Goal: Task Accomplishment & Management: Manage account settings

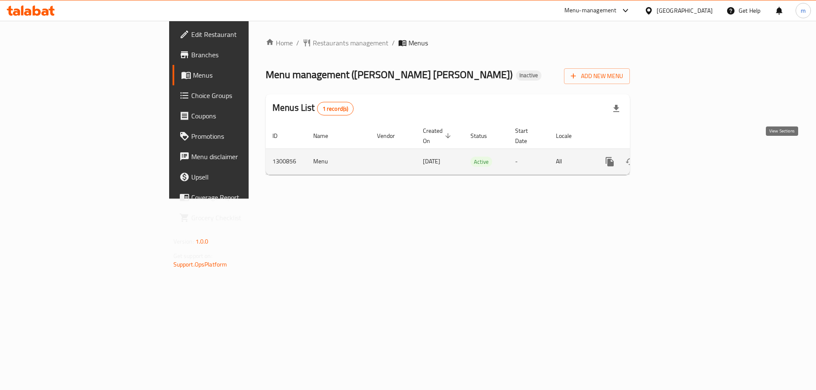
click at [676, 157] on icon "enhanced table" at bounding box center [671, 162] width 10 height 10
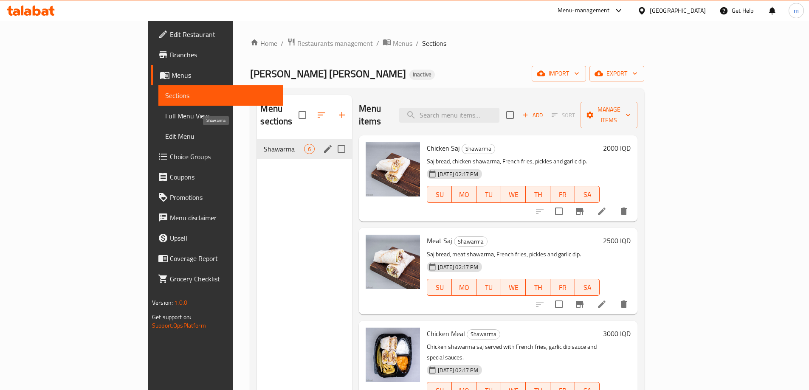
click at [264, 144] on span "Shawarma" at bounding box center [284, 149] width 40 height 10
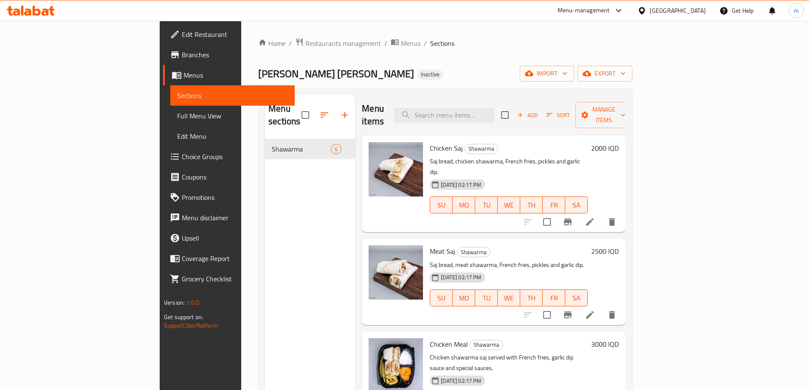
click at [182, 58] on span "Branches" at bounding box center [235, 55] width 106 height 10
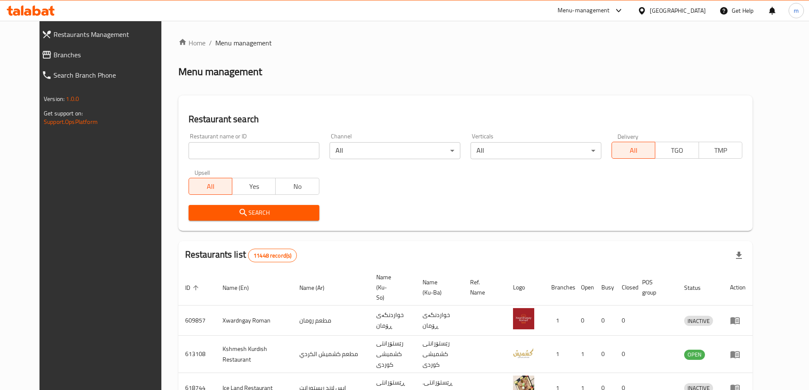
click at [227, 153] on input "search" at bounding box center [254, 150] width 131 height 17
paste input "770716"
type input "770716"
click at [248, 214] on span "Search" at bounding box center [253, 213] width 117 height 11
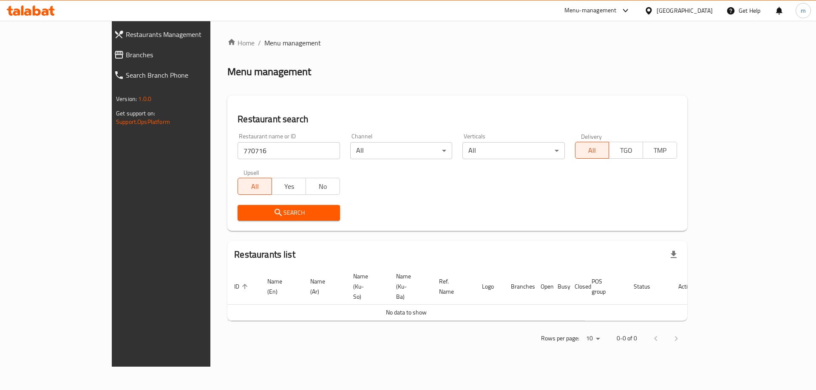
click at [126, 50] on span "Branches" at bounding box center [184, 55] width 116 height 10
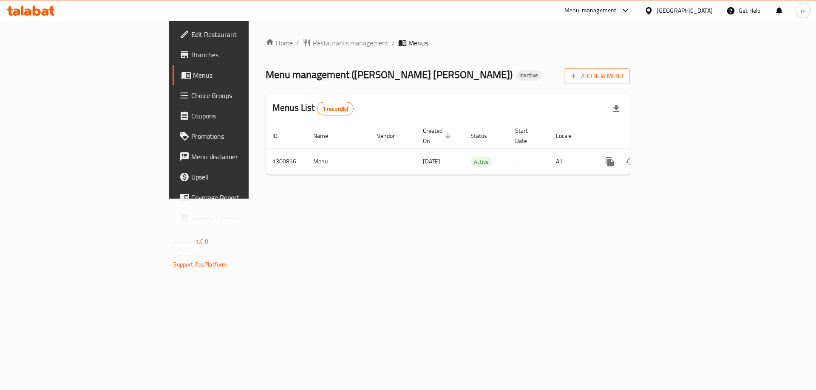
click at [191, 50] on span "Branches" at bounding box center [244, 55] width 107 height 10
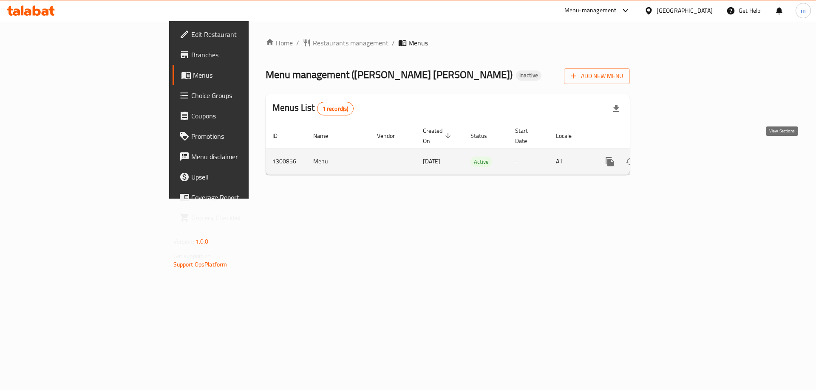
click at [676, 157] on icon "enhanced table" at bounding box center [671, 162] width 10 height 10
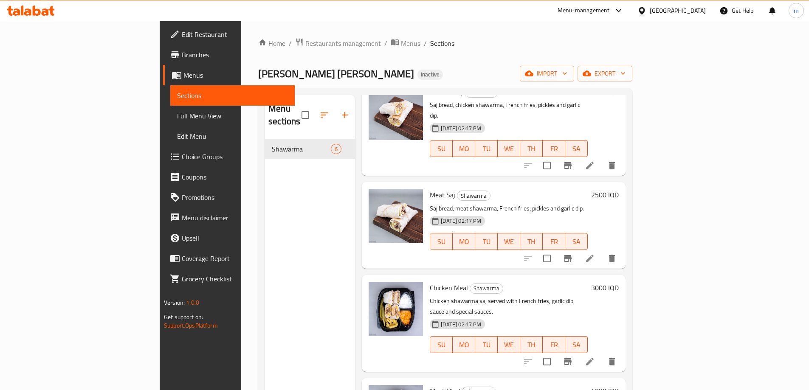
scroll to position [28, 0]
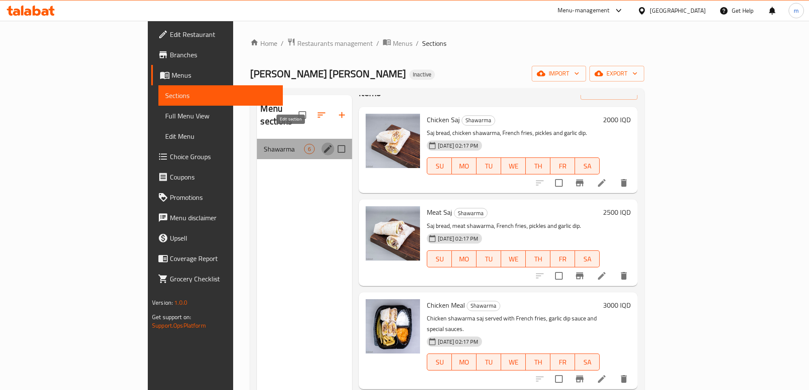
click at [323, 144] on icon "edit" at bounding box center [328, 149] width 10 height 10
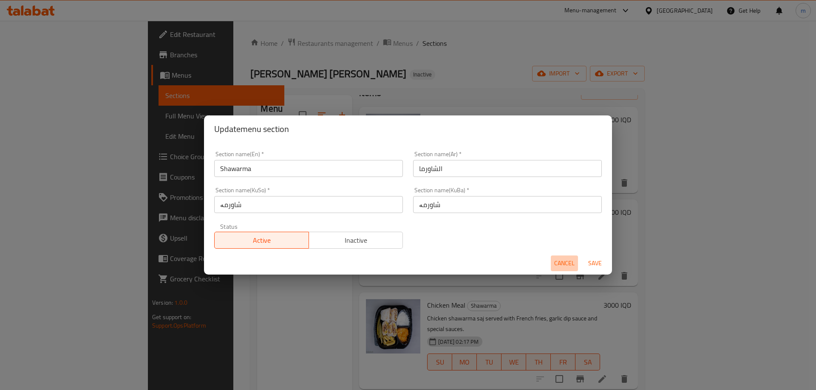
click at [554, 260] on span "Cancel" at bounding box center [564, 263] width 20 height 11
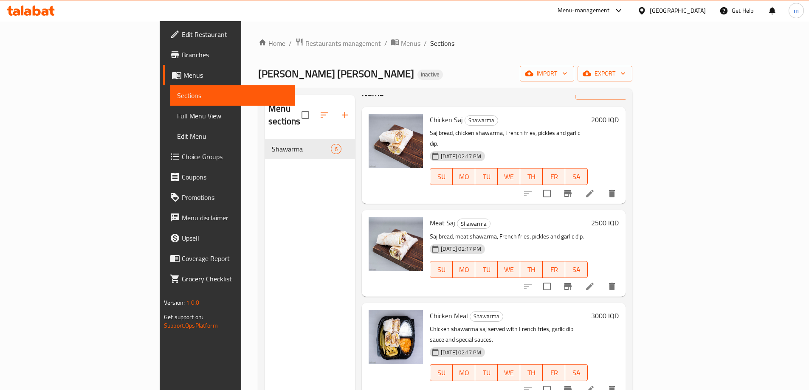
click at [170, 122] on link "Full Menu View" at bounding box center [232, 116] width 124 height 20
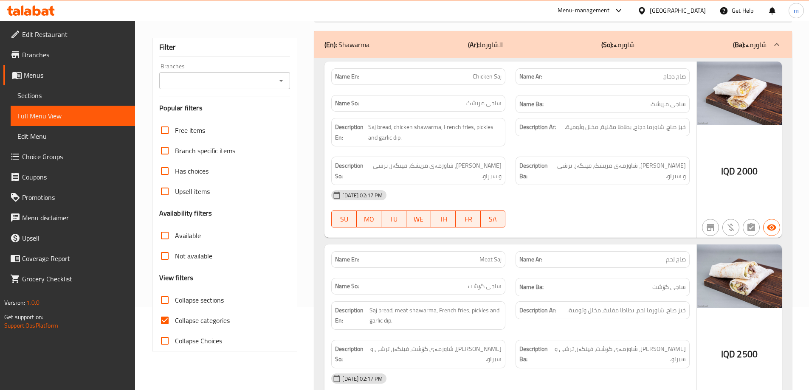
scroll to position [85, 0]
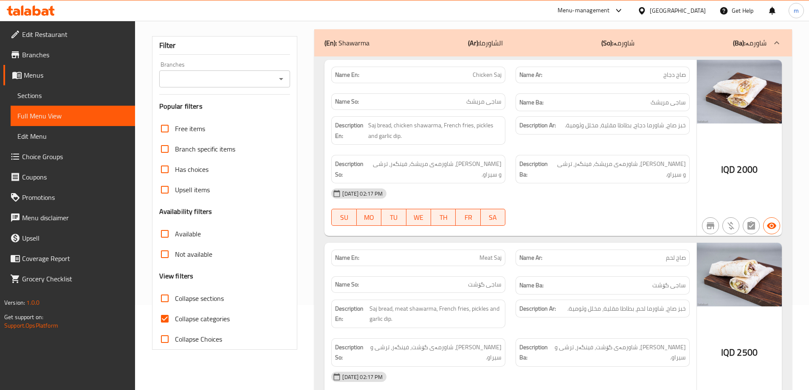
click at [517, 89] on div "Name Ba: ساجی مریشک" at bounding box center [603, 102] width 184 height 28
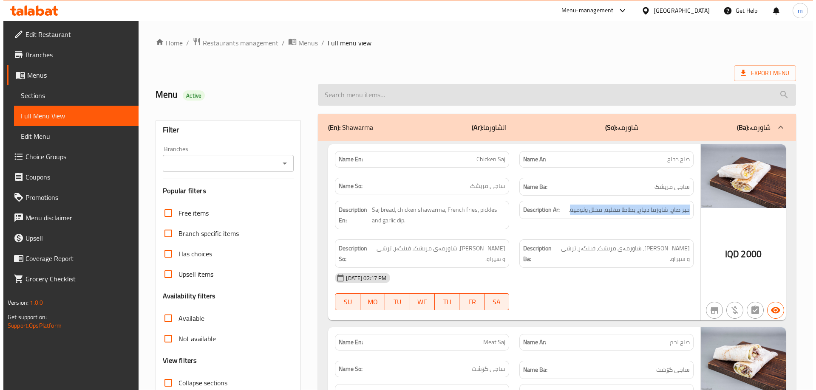
scroll to position [0, 0]
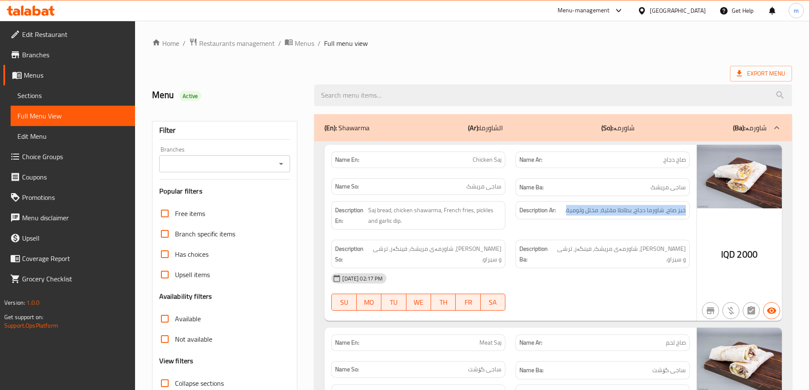
click at [291, 93] on h2 "Menu Active" at bounding box center [228, 95] width 153 height 13
click at [290, 40] on icon "breadcrumb" at bounding box center [289, 43] width 8 height 6
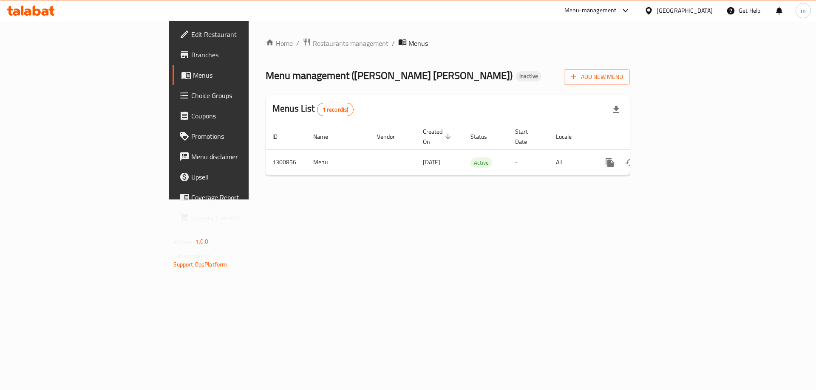
click at [191, 51] on span "Branches" at bounding box center [244, 55] width 107 height 10
click at [630, 83] on button "Add New Menu" at bounding box center [597, 76] width 66 height 16
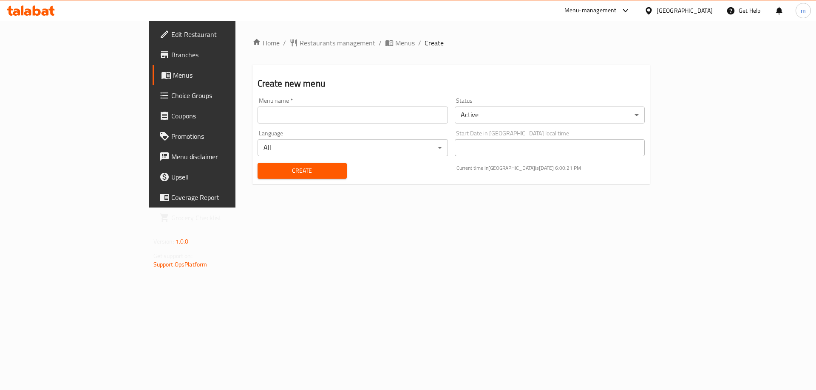
click at [448, 116] on input "text" at bounding box center [352, 115] width 190 height 17
type input "[PERSON_NAME]"
click at [269, 165] on button "Create" at bounding box center [301, 171] width 89 height 16
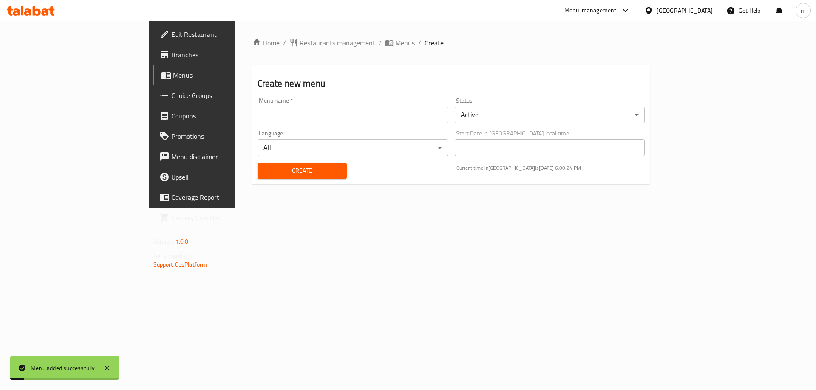
click at [173, 75] on span "Menus" at bounding box center [226, 75] width 106 height 10
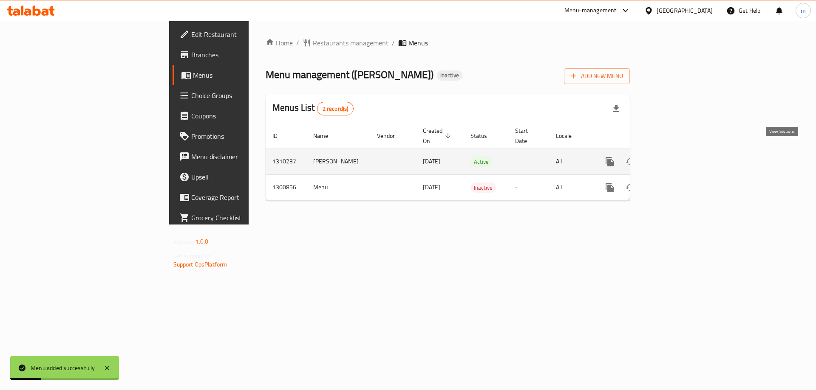
click at [676, 157] on icon "enhanced table" at bounding box center [671, 162] width 10 height 10
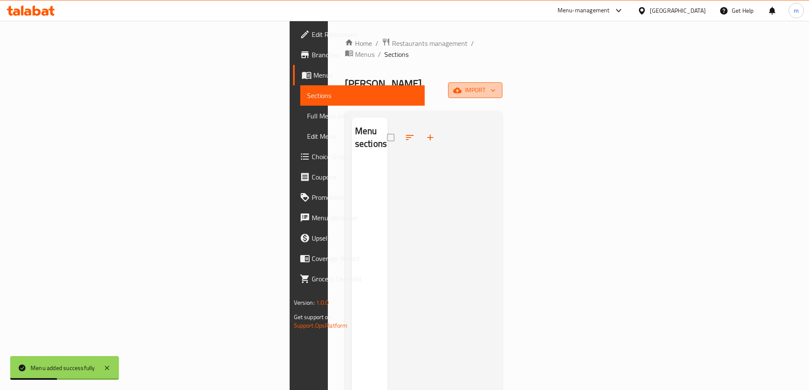
click at [496, 85] on span "import" at bounding box center [475, 90] width 41 height 11
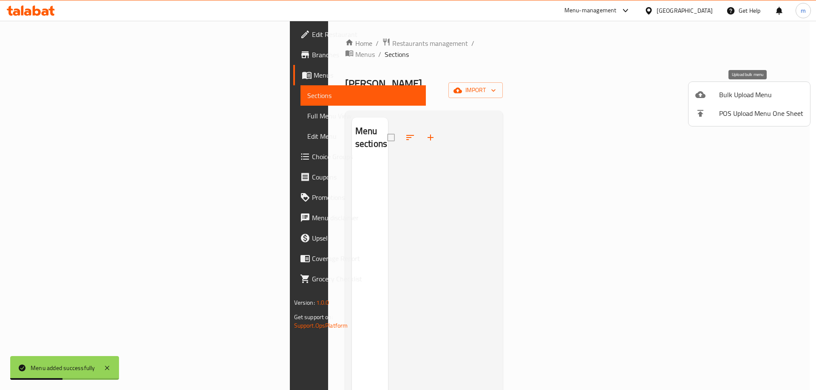
click at [732, 94] on span "Bulk Upload Menu" at bounding box center [761, 95] width 84 height 10
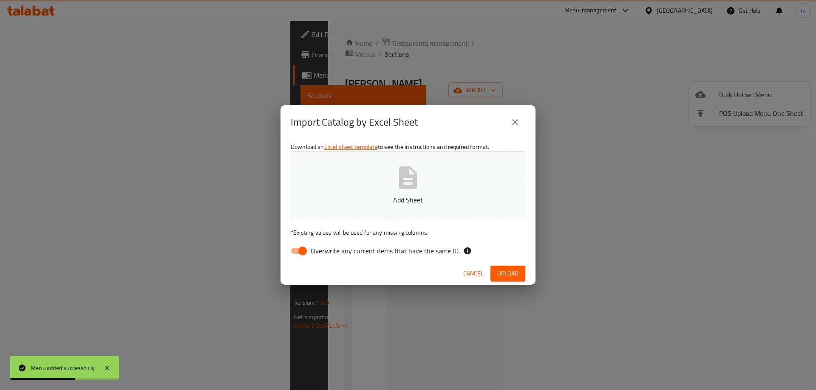
click at [306, 252] on input "Overwrite any current items that have the same ID." at bounding box center [302, 251] width 48 height 16
checkbox input "false"
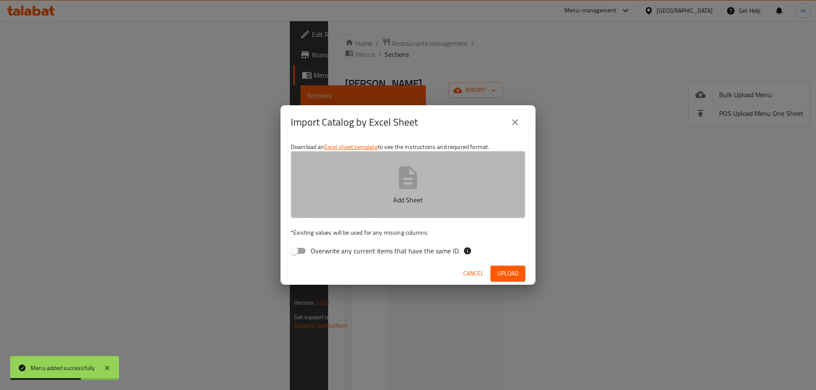
click at [390, 175] on button "Add Sheet" at bounding box center [408, 184] width 235 height 67
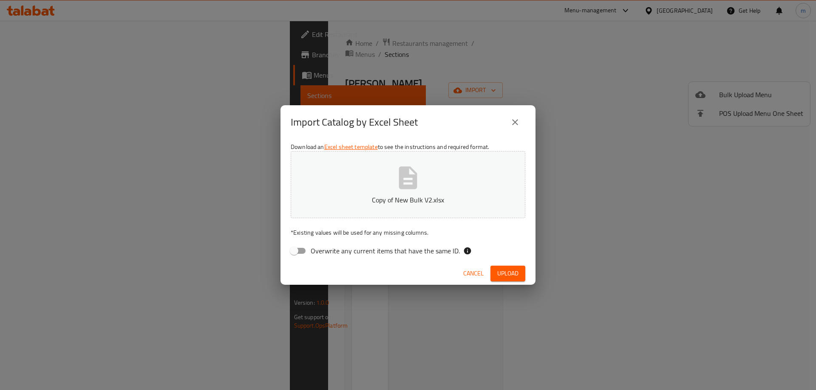
click at [503, 270] on span "Upload" at bounding box center [507, 274] width 21 height 11
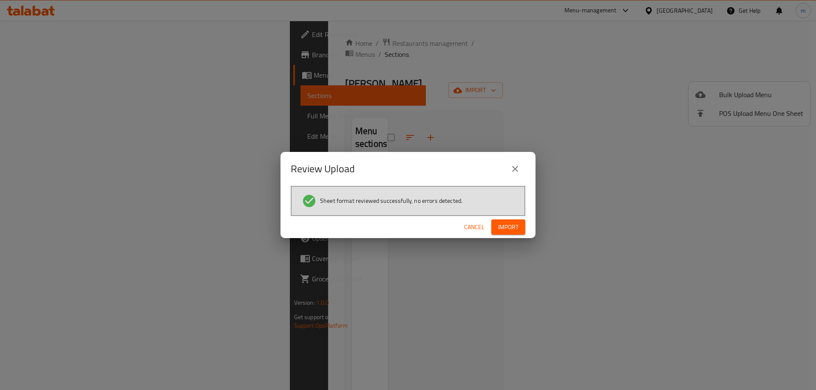
click at [515, 227] on span "Import" at bounding box center [508, 227] width 20 height 11
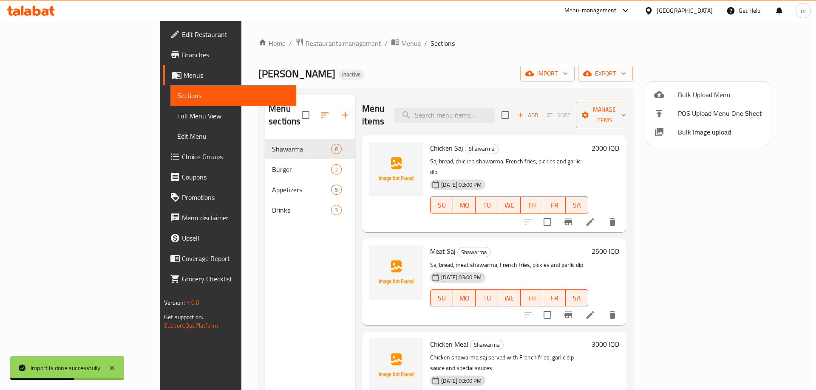
click at [37, 113] on div at bounding box center [408, 195] width 816 height 390
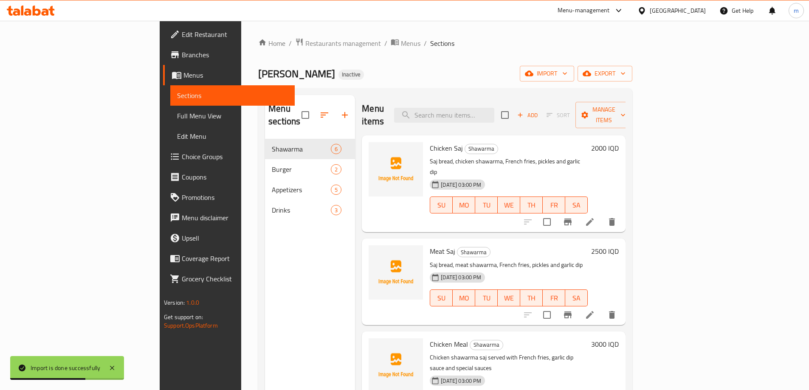
click at [177, 113] on span "Full Menu View" at bounding box center [232, 116] width 111 height 10
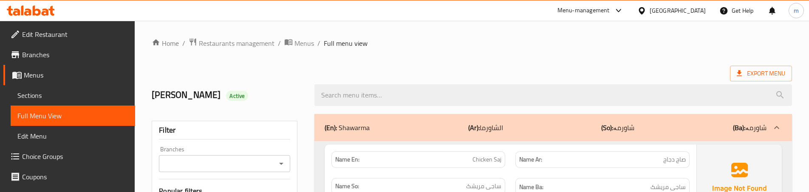
click at [407, 149] on div "Name En: Chicken Saj" at bounding box center [418, 160] width 184 height 27
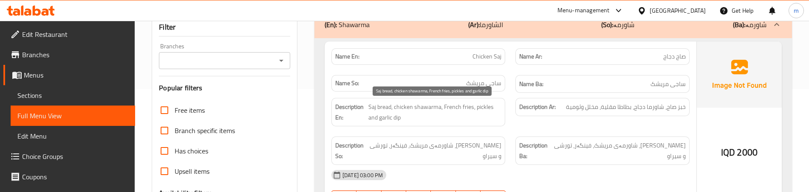
scroll to position [113, 0]
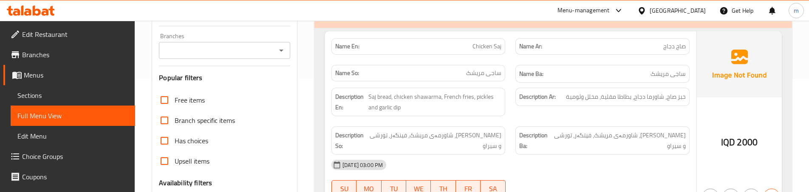
click at [506, 57] on div "Name En: Chicken Saj" at bounding box center [418, 46] width 184 height 27
click at [512, 117] on div "Description Ar: خبز صاج، شاورما دجاج، بطاطا مقلية، مخلل وثومية" at bounding box center [602, 102] width 184 height 39
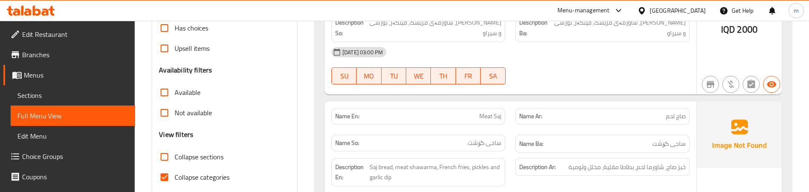
scroll to position [283, 0]
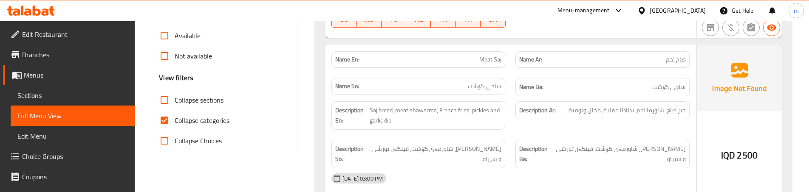
click at [514, 84] on div "Name Ba: ساجی گۆشت" at bounding box center [602, 87] width 184 height 28
click at [511, 119] on div "Description Ar: خبز صاج، شاورما لحم، بطاطا مقلية، مخلل وثومية" at bounding box center [602, 115] width 184 height 39
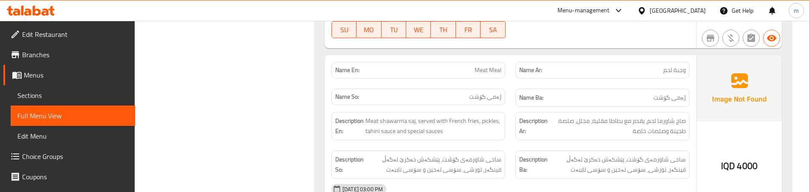
scroll to position [651, 0]
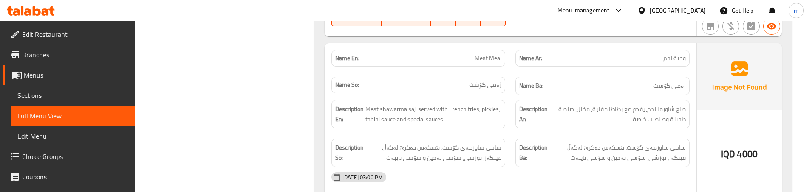
click at [498, 134] on div "Description So: ساجی شاورمەی گۆشت، پێشکەش دەکرێ لەگەڵ فینگەر، تورشی، سۆسی تەحین…" at bounding box center [418, 153] width 184 height 39
click at [518, 109] on div "Description Ar: صاج شاورما لحم، يقدم مع بطاطا مقلية، مخلل، صلصة طحينة وصلصات خا…" at bounding box center [602, 114] width 184 height 39
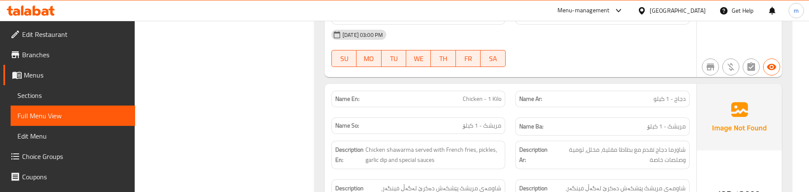
scroll to position [991, 0]
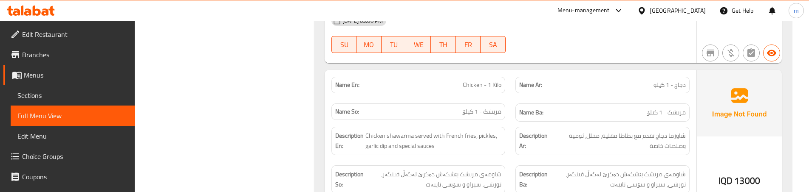
click at [513, 99] on div "Name Ba: مریشک - 1 کیلۆ" at bounding box center [602, 113] width 184 height 28
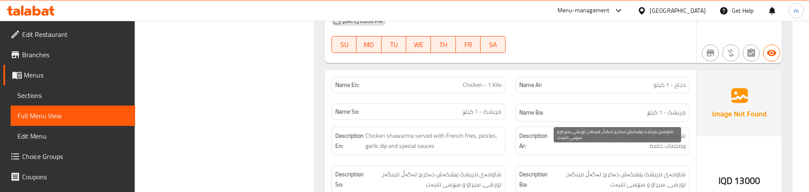
click at [649, 170] on span "شاومەی مریشک پێشکەش دەکرێ لەگەڵ فینگەر، تورشی، سیراو و سۆسی تایبەت" at bounding box center [617, 180] width 136 height 21
click at [666, 170] on span "شاومەی مریشک پێشکەش دەکرێ لەگەڵ فینگەر، تورشی، سیراو و سۆسی تایبەت" at bounding box center [617, 180] width 136 height 21
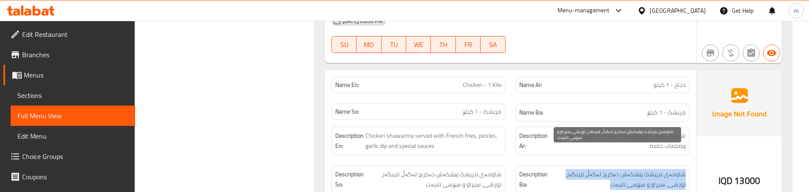
click at [666, 170] on span "شاومەی مریشک پێشکەش دەکرێ لەگەڵ فینگەر، تورشی، سیراو و سۆسی تایبەت" at bounding box center [617, 180] width 136 height 21
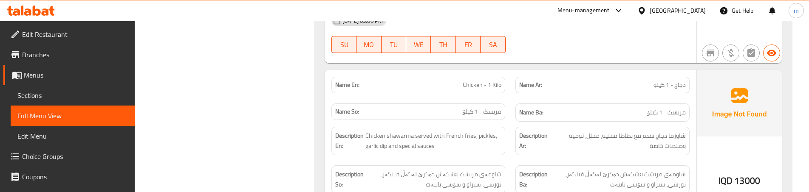
click at [510, 134] on div "Description Ar: شاورما دجاج تقدم مع بطاطا مقلية، مخلل، ثومية وصلصات خاصة" at bounding box center [602, 141] width 184 height 39
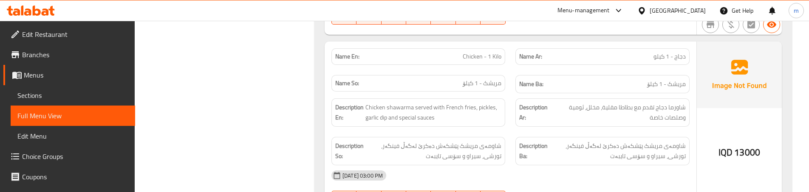
click at [498, 109] on div "Description En: Chicken shawarma served with French fries, pickles, garlic dip …" at bounding box center [418, 112] width 184 height 39
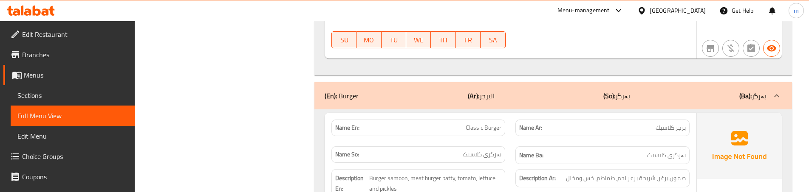
scroll to position [1190, 0]
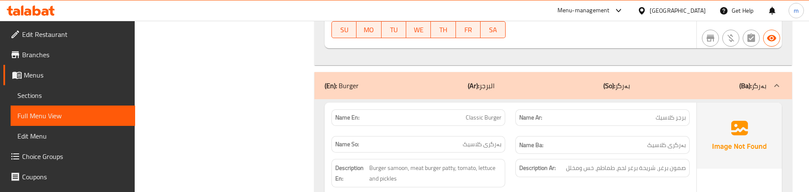
click at [515, 110] on div "Name Ar: برجر كلاسيك" at bounding box center [602, 118] width 174 height 17
click at [472, 113] on span "Classic Burger" at bounding box center [484, 117] width 36 height 9
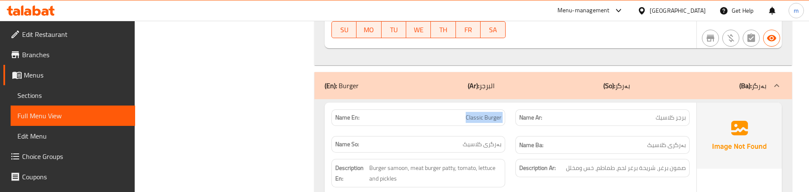
copy span "Classic Burger"
click at [11, 96] on link "Sections" at bounding box center [73, 95] width 124 height 20
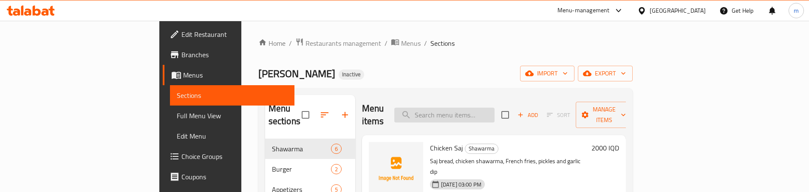
click at [495, 113] on input "search" at bounding box center [444, 115] width 100 height 15
paste input "Classic Burger"
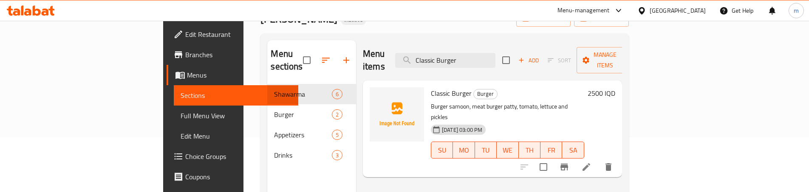
scroll to position [57, 0]
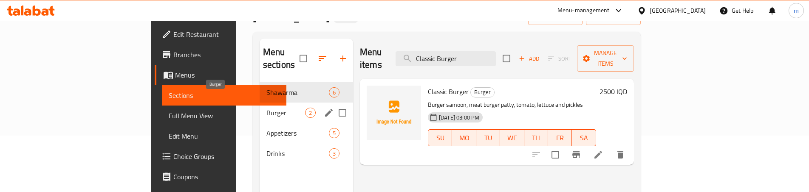
type input "Classic Burger"
click at [266, 108] on span "Burger" at bounding box center [285, 113] width 39 height 10
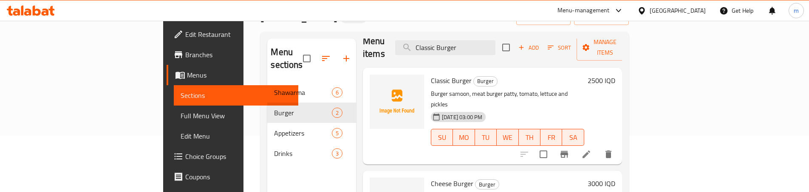
scroll to position [14, 0]
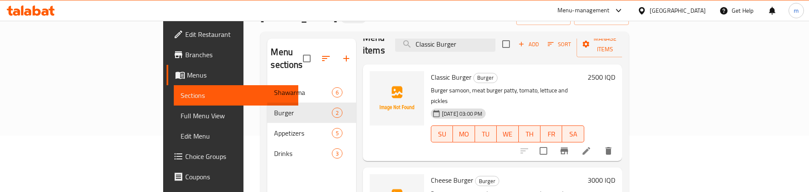
click at [591, 146] on icon at bounding box center [586, 151] width 10 height 10
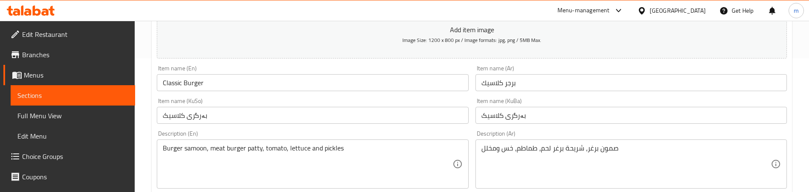
scroll to position [141, 0]
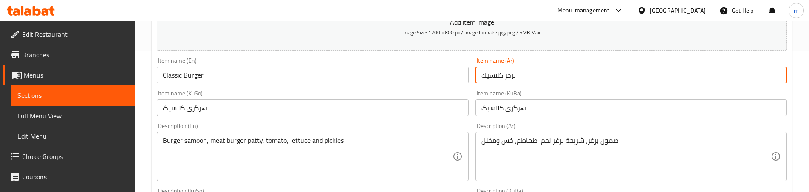
click at [512, 80] on input "برجر كلاسيك" at bounding box center [630, 75] width 311 height 17
click at [512, 79] on input "برجر كلاسيك" at bounding box center [630, 75] width 311 height 17
click at [507, 74] on input "برجر كلاسيك" at bounding box center [630, 75] width 311 height 17
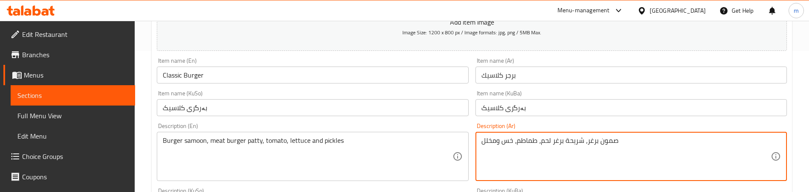
click at [593, 143] on textarea "صمون برغر، شريحة برغر لحم، طماطم، خس ومخلل" at bounding box center [625, 157] width 289 height 40
paste textarea "ر"
type textarea "صمون برجر، شريحة برغر لحم، طماطم، خس ومخلل"
click at [473, 122] on div "Description (Ar) صمون برجر، شريحة برغر لحم، طماطم، خس ومخلل Description (Ar)" at bounding box center [631, 152] width 318 height 65
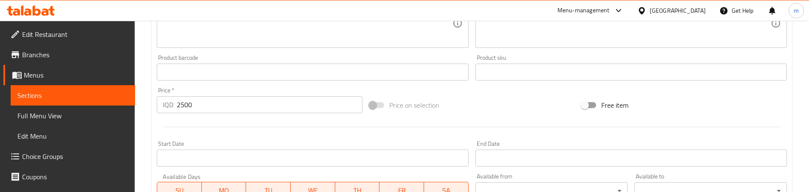
scroll to position [506, 0]
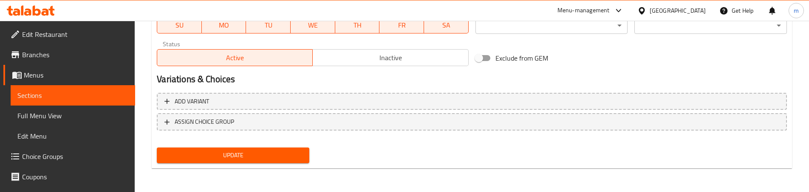
click at [276, 148] on button "Update" at bounding box center [233, 156] width 153 height 16
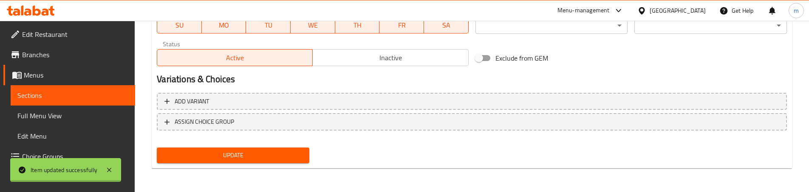
click at [57, 96] on div at bounding box center [404, 96] width 809 height 192
click at [57, 96] on span "Sections" at bounding box center [72, 95] width 111 height 10
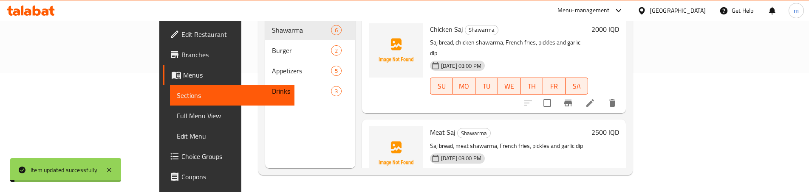
scroll to position [119, 0]
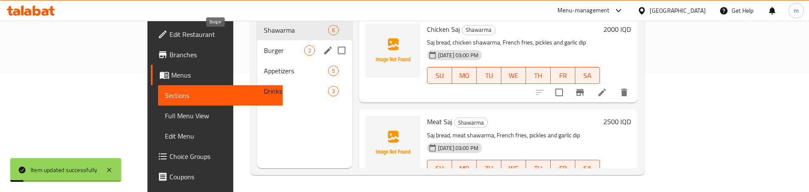
click at [264, 45] on span "Burger" at bounding box center [284, 50] width 40 height 10
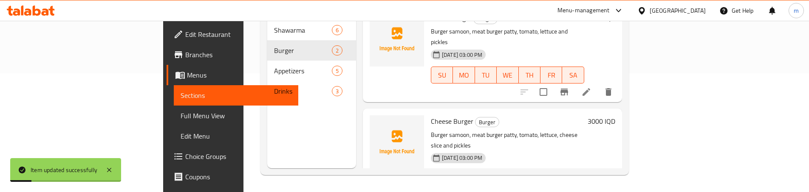
scroll to position [14, 0]
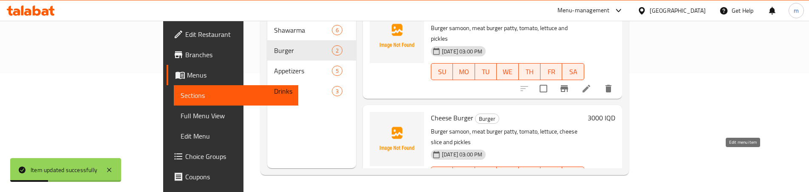
click at [590, 189] on icon at bounding box center [586, 193] width 8 height 8
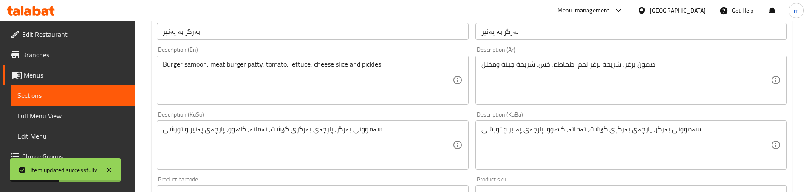
scroll to position [226, 0]
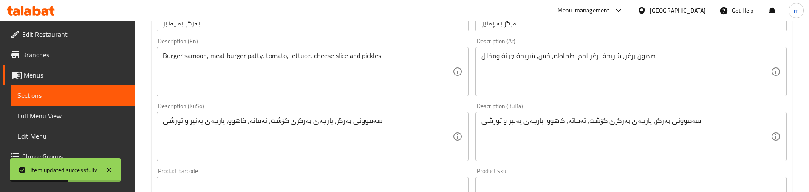
click at [589, 59] on textarea "صمون برغر، شريحة برغر لحم، طماطم، خس، شريحة جبنة ومخلل" at bounding box center [625, 72] width 289 height 40
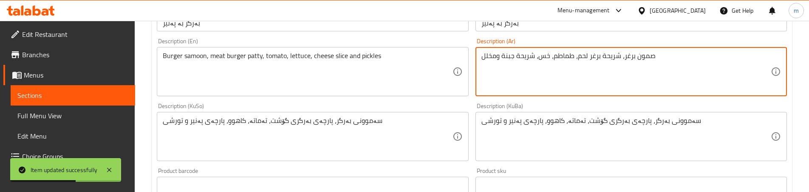
click at [595, 57] on textarea "صمون برغر، شريحة برغر لحم، طماطم، خس، شريحة جبنة ومخلل" at bounding box center [625, 72] width 289 height 40
paste textarea
click at [628, 54] on textarea "صمون برغر، شريحة برجر لحم، طماطم، خس، شريحة جبنة ومخلل" at bounding box center [625, 72] width 289 height 40
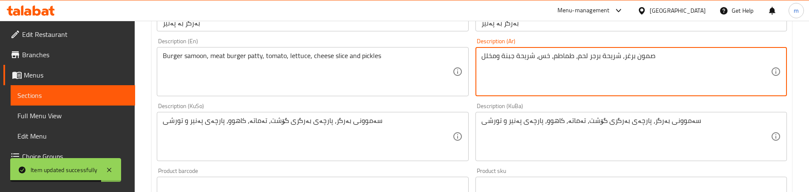
paste textarea "ر"
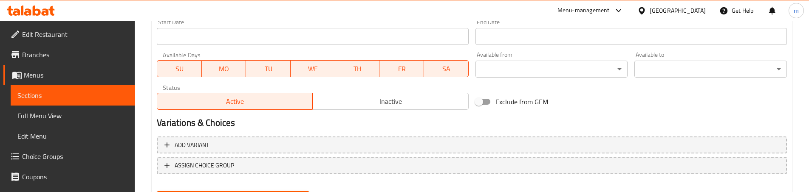
scroll to position [506, 0]
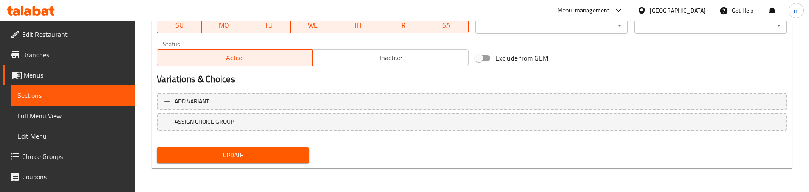
type textarea "صمون برجر، شريحة برجر لحم، طماطم، خس، شريحة جبنة ومخلل"
click at [254, 149] on button "Update" at bounding box center [233, 156] width 153 height 16
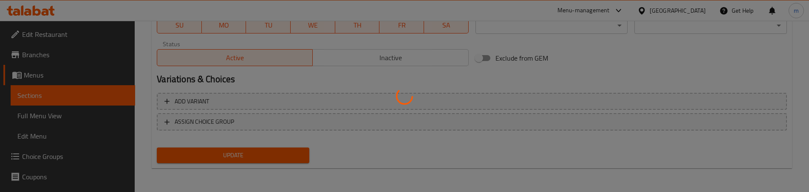
click at [34, 95] on div at bounding box center [404, 96] width 809 height 192
click at [36, 94] on div at bounding box center [404, 96] width 809 height 192
click at [42, 93] on div at bounding box center [404, 96] width 809 height 192
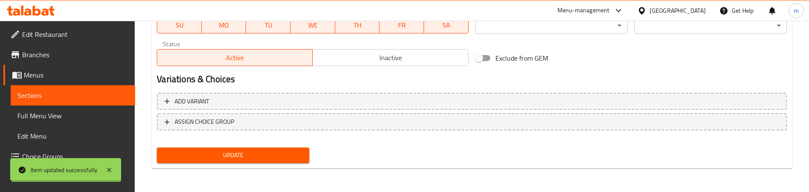
click at [43, 92] on span "Sections" at bounding box center [72, 95] width 111 height 10
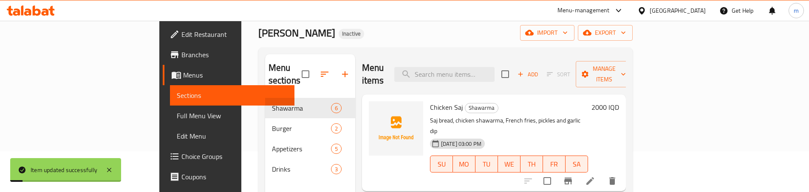
scroll to position [34, 0]
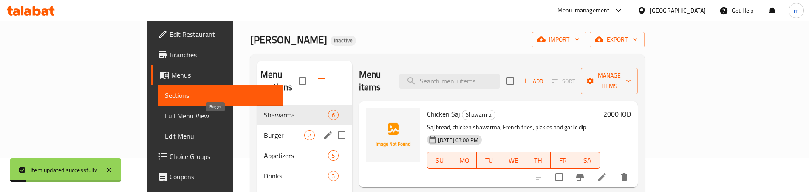
click at [264, 130] on span "Burger" at bounding box center [284, 135] width 40 height 10
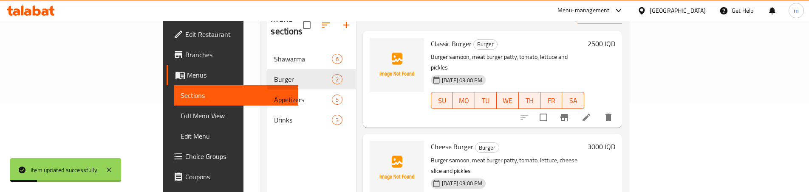
scroll to position [90, 0]
click at [598, 110] on li at bounding box center [586, 117] width 24 height 15
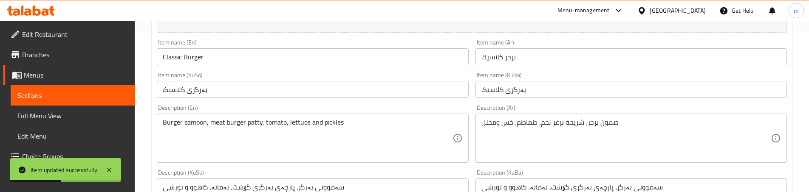
scroll to position [170, 0]
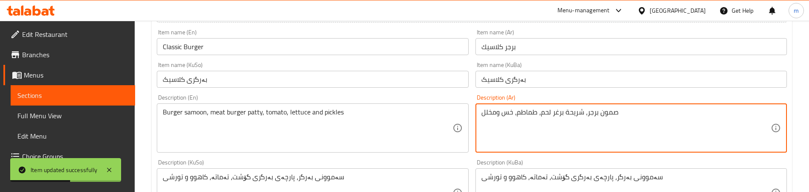
click at [556, 115] on textarea "صمون برجر، شريحة برغر لحم، طماطم، خس ومخلل" at bounding box center [625, 128] width 289 height 40
paste textarea
type textarea "صمون برجر، شريحة برجر لحم، طماطم، خس ومخلل"
click at [460, 95] on div "Description (En) Burger samoon, meat burger patty, tomato, lettuce and pickles …" at bounding box center [312, 124] width 311 height 58
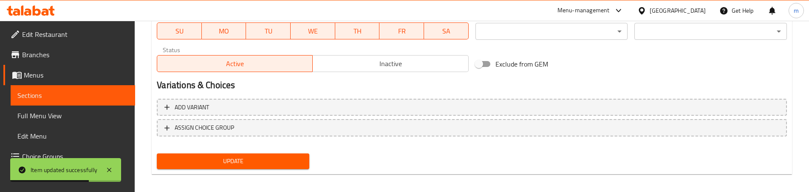
scroll to position [506, 0]
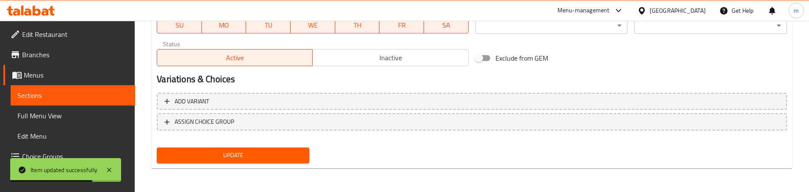
click at [210, 150] on button "Update" at bounding box center [233, 156] width 153 height 16
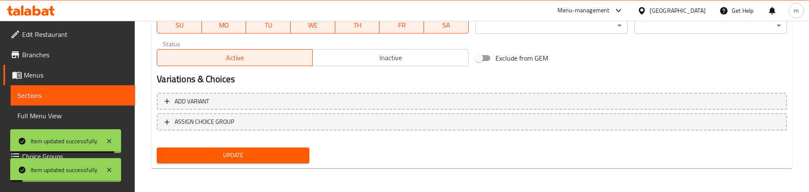
click at [46, 107] on link "Full Menu View" at bounding box center [73, 116] width 124 height 20
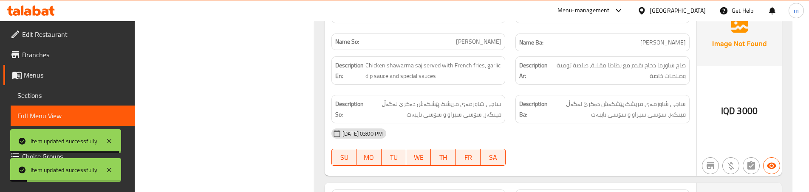
click at [45, 111] on span "Full Menu View" at bounding box center [72, 116] width 111 height 10
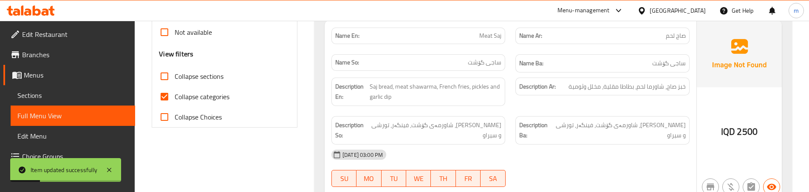
click at [186, 95] on span "Collapse categories" at bounding box center [202, 97] width 55 height 10
click at [175, 95] on input "Collapse categories" at bounding box center [164, 97] width 20 height 20
checkbox input "false"
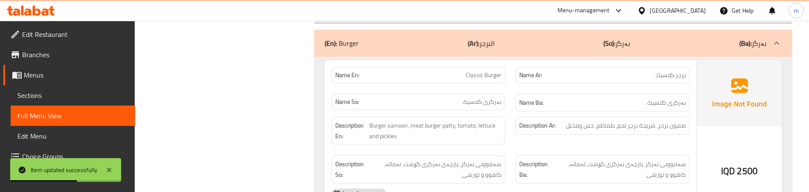
scroll to position [1242, 0]
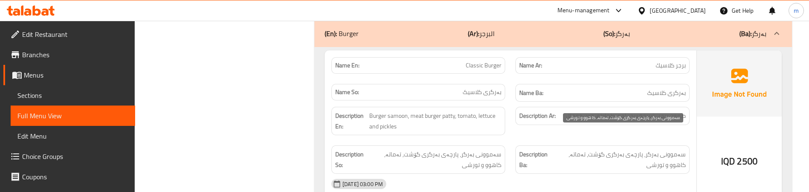
click at [567, 150] on span "سەموونی بەرگر، پارچەی بەرگری گۆشت، تەماتە، کاهوو و تورشی" at bounding box center [619, 160] width 133 height 21
copy span "کاهوو"
click at [644, 150] on span "سەموونی بەرگر، پارچەی بەرگری گۆشت، تەماتە، کاهوو و تورشی" at bounding box center [619, 160] width 133 height 21
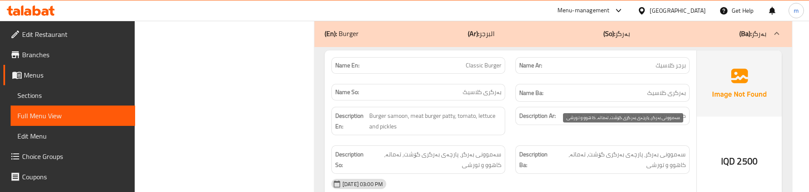
click at [643, 150] on span "سەموونی بەرگر، پارچەی بەرگری گۆشت، تەماتە، کاهوو و تورشی" at bounding box center [619, 160] width 133 height 21
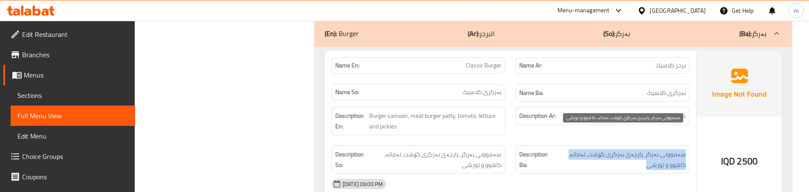
click at [643, 150] on span "سەموونی بەرگر، پارچەی بەرگری گۆشت، تەماتە، کاهوو و تورشی" at bounding box center [619, 160] width 133 height 21
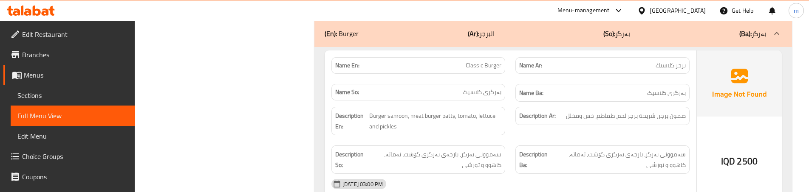
click at [511, 115] on div "Description Ar: صمون برجر، شريحة برجر لحم، طماطم، خس ومخلل" at bounding box center [602, 121] width 184 height 39
click at [506, 113] on div "Description En: Burger samoon, meat burger patty, tomato, lettuce and pickles" at bounding box center [418, 121] width 184 height 39
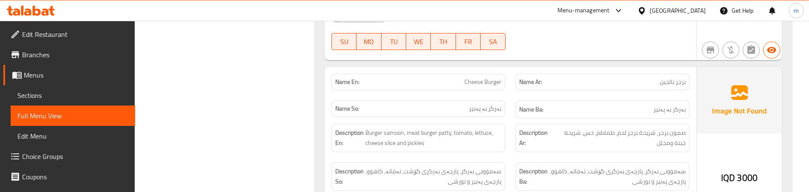
scroll to position [1412, 0]
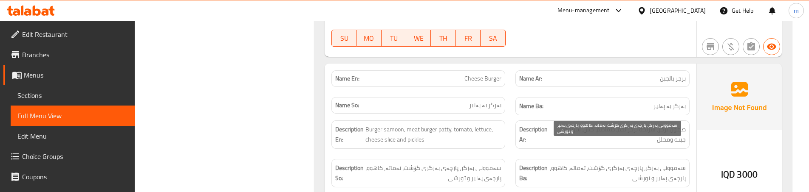
click at [641, 163] on span "سەموونی بەرگر، پارچەی بەرگری گۆشت، تەماتە، کاهوو، پارچەی پەنیر و تورشی" at bounding box center [617, 173] width 136 height 21
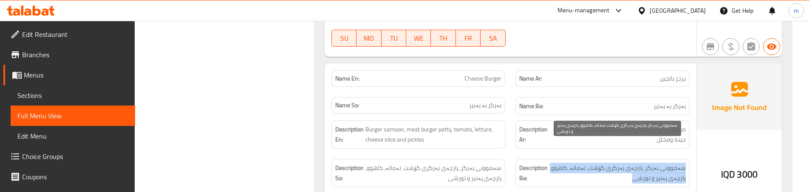
click at [641, 163] on span "سەموونی بەرگر، پارچەی بەرگری گۆشت، تەماتە، کاهوو، پارچەی پەنیر و تورشی" at bounding box center [617, 173] width 136 height 21
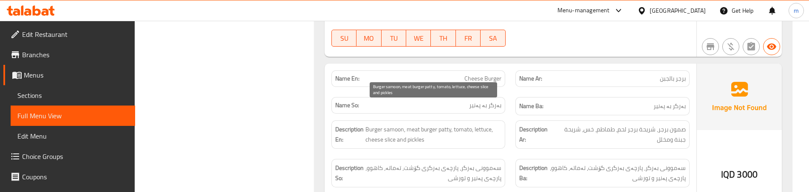
click at [506, 124] on div "Description En: Burger samoon, meat burger patty, tomato, lettuce, cheese slice…" at bounding box center [418, 135] width 184 height 39
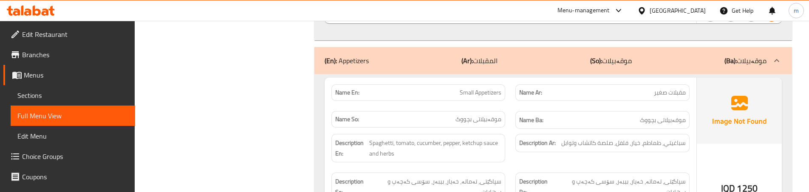
scroll to position [1639, 0]
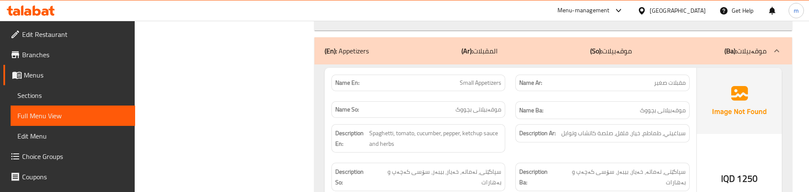
click at [513, 71] on div "Name Ar: مقبلات صغير" at bounding box center [602, 83] width 184 height 27
click at [585, 167] on span "سپاگێتی، تەماتە، خەیار، بیبەر، سۆسی کەچەپ و بەهارات" at bounding box center [621, 177] width 129 height 21
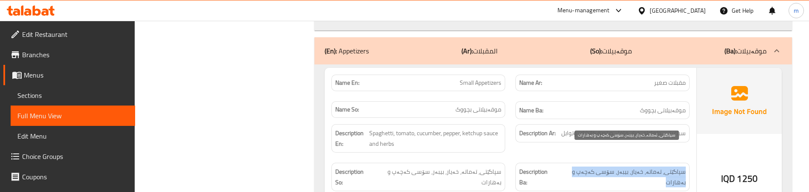
click at [585, 167] on span "سپاگێتی، تەماتە، خەیار، بیبەر، سۆسی کەچەپ و بەهارات" at bounding box center [621, 177] width 129 height 21
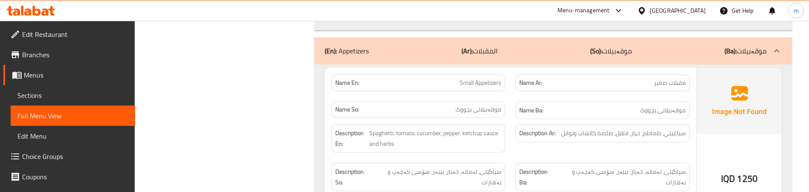
click at [498, 132] on div "Description En: Spaghetti, tomato, cucumber, pepper, ketchup sauce and herbs" at bounding box center [418, 138] width 174 height 28
click at [522, 131] on div "Description Ar: سباغيتي، طماطم، خيار، فلفل، صلصة كاتشاب وتوابل" at bounding box center [602, 138] width 184 height 39
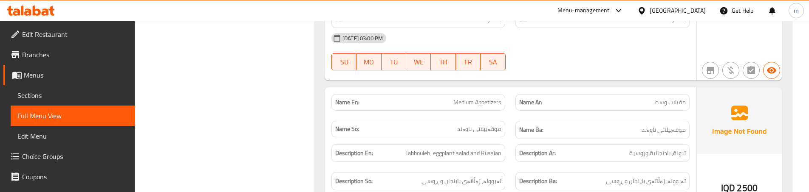
scroll to position [1809, 0]
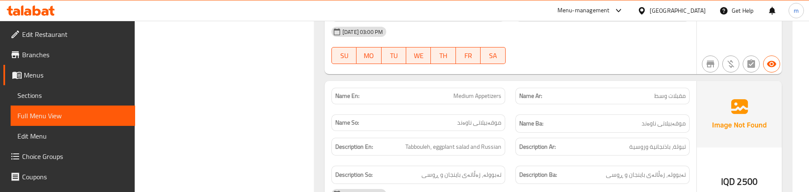
click at [509, 83] on div "Name En: Medium Appetizers" at bounding box center [418, 96] width 184 height 27
click at [504, 133] on div "Description En: Tabbouleh, eggplant salad and Russian" at bounding box center [418, 147] width 184 height 28
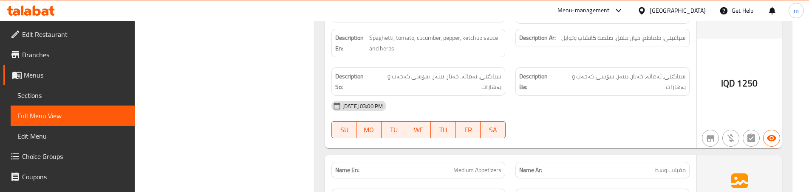
scroll to position [1780, 0]
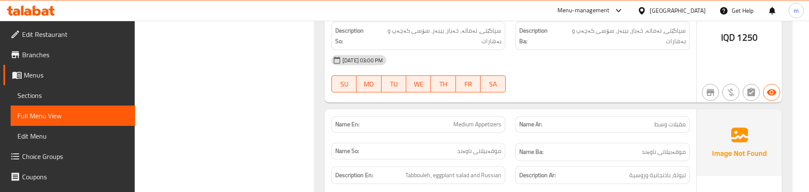
click at [528, 170] on strong "Description Ar:" at bounding box center [537, 175] width 37 height 11
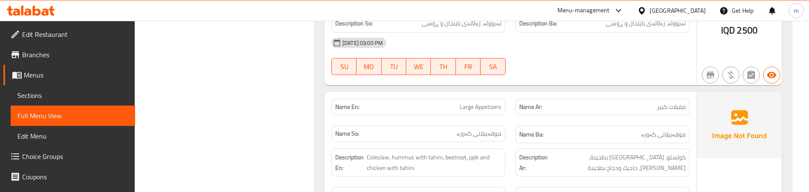
scroll to position [1979, 0]
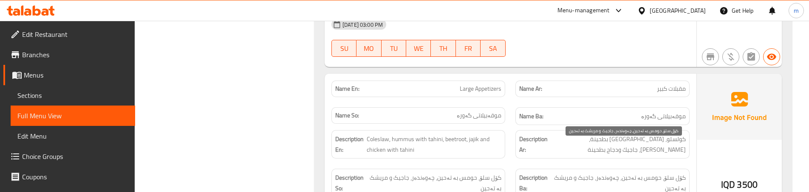
click at [590, 173] on span "کۆل سلۆ، حومس بە تەحین، چەوەندەر، جاجیک و مریشک بە تەحین" at bounding box center [620, 183] width 132 height 21
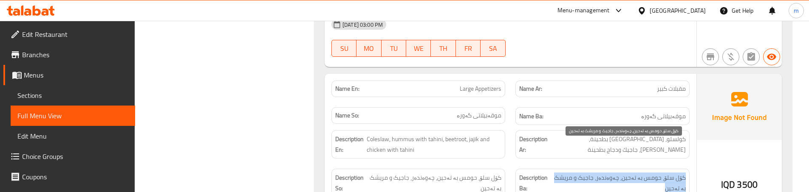
click at [590, 173] on span "کۆل سلۆ، حومس بە تەحین، چەوەندەر، جاجیک و مریشک بە تەحین" at bounding box center [620, 183] width 132 height 21
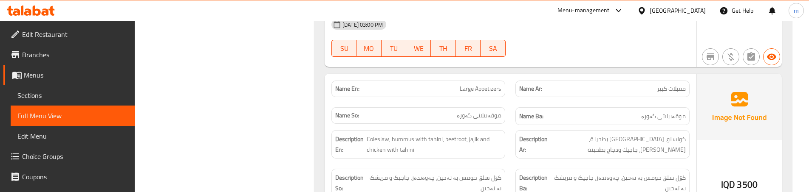
click at [512, 129] on div "Description Ar: كولسلو، حمص بطحينة، شمندر، جاجيك ودجاج بطحينة" at bounding box center [602, 144] width 184 height 39
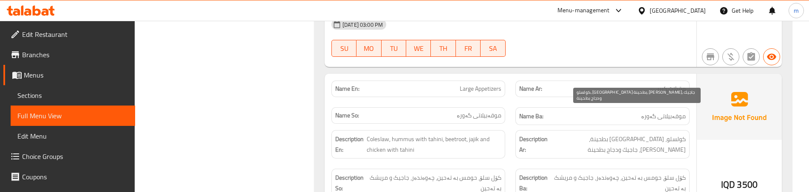
click at [659, 134] on span "كولسلو، [GEOGRAPHIC_DATA] بطحينة، [GEOGRAPHIC_DATA]، جاجيك ودجاج بطحينة" at bounding box center [617, 144] width 136 height 21
copy span "حمص"
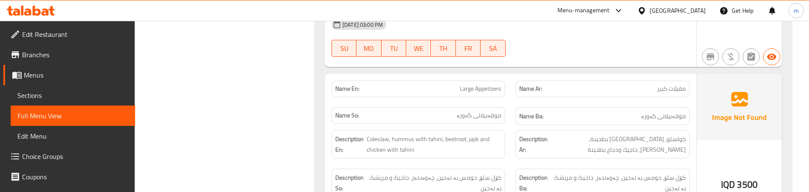
click at [556, 128] on div "Description Ar: كولسلو، حمص بطحينة، شمندر، جاجيك ودجاج بطحينة" at bounding box center [602, 144] width 184 height 39
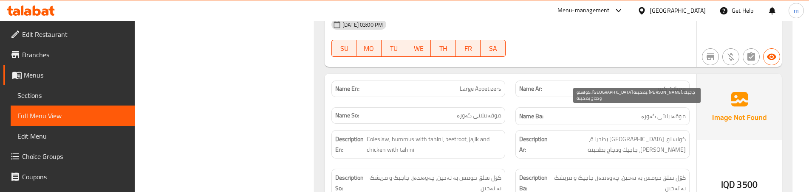
click at [619, 134] on span "كولسلو، [GEOGRAPHIC_DATA] بطحينة، [GEOGRAPHIC_DATA]، جاجيك ودجاج بطحينة" at bounding box center [617, 144] width 136 height 21
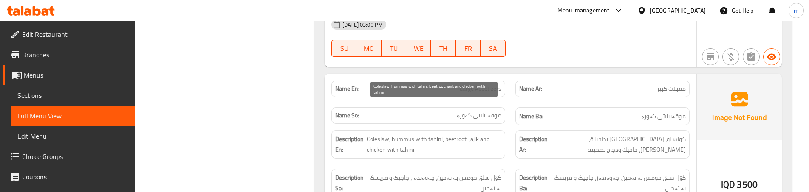
click at [447, 134] on span "Coleslaw, hummus with tahini, beetroot, jajik and chicken with tahini" at bounding box center [434, 144] width 135 height 21
copy span "beetroot"
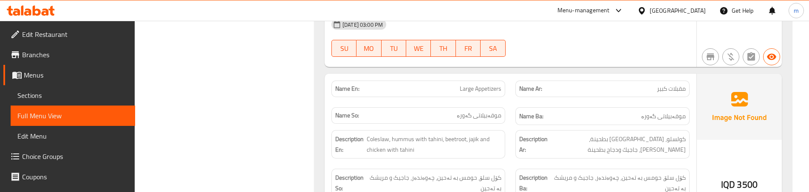
click at [516, 126] on div "Description Ar: كولسلو، حمص بطحينة، شمندر، جاجيك ودجاج بطحينة" at bounding box center [602, 144] width 184 height 39
click at [499, 129] on div "Description En: Coleslaw, hummus with tahini, beetroot, jajik and chicken with …" at bounding box center [418, 144] width 184 height 39
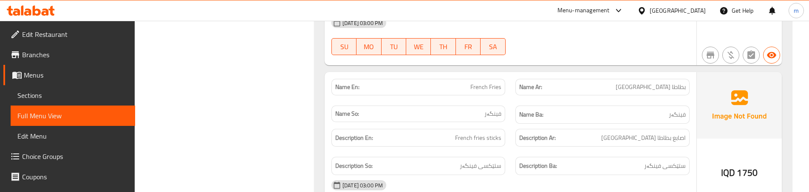
scroll to position [2177, 0]
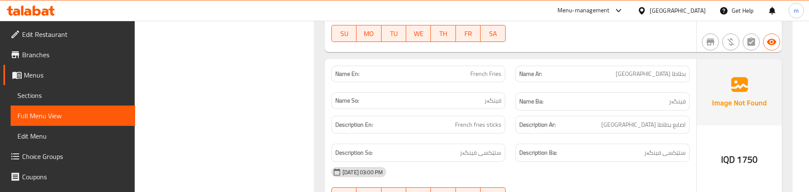
click at [512, 111] on div "Description Ar: اصابع بطاطا مقلية" at bounding box center [602, 125] width 184 height 28
click at [682, 120] on span "اصابع بطاطا [GEOGRAPHIC_DATA]" at bounding box center [643, 125] width 85 height 11
copy span "اصابع"
click at [506, 111] on div "Description En: French fries sticks" at bounding box center [418, 125] width 184 height 28
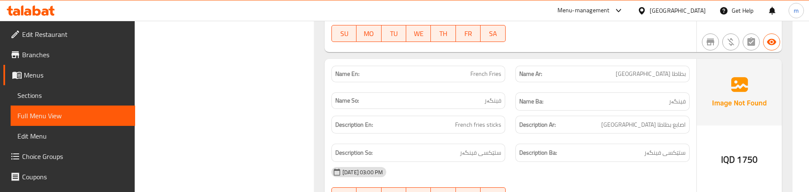
click at [522, 144] on div "Description Ba: ستێکسی فینگەر" at bounding box center [602, 153] width 174 height 18
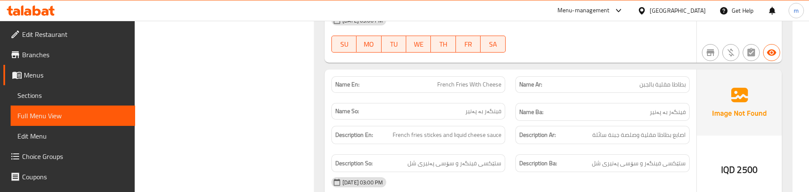
scroll to position [2346, 0]
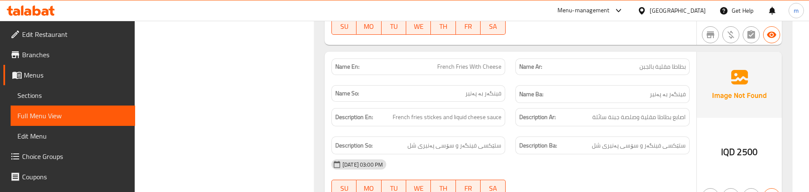
click at [511, 54] on div "Name Ar: بطاطا مقلية بالجبن" at bounding box center [602, 67] width 184 height 27
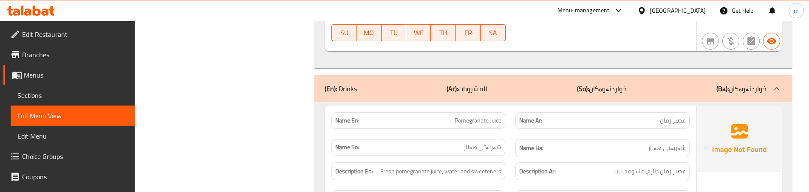
scroll to position [2516, 0]
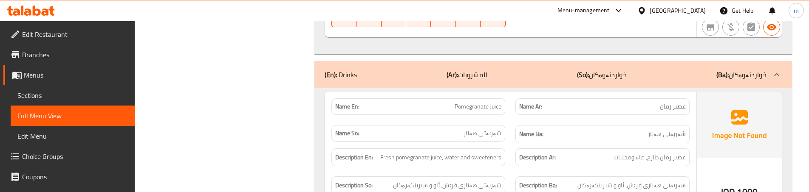
click at [492, 93] on div "Name En: Pomegranate Juice" at bounding box center [418, 106] width 184 height 27
click at [507, 144] on div "Description En: Fresh pomegranate juice, water and sweeteners" at bounding box center [418, 158] width 184 height 28
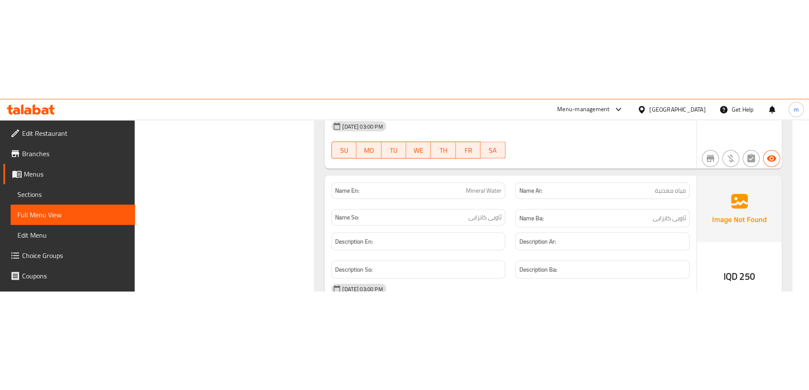
scroll to position [2701, 0]
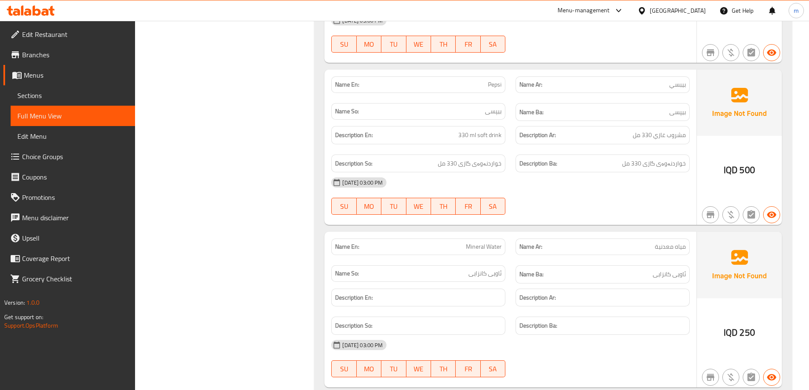
click at [25, 31] on span "Edit Restaurant" at bounding box center [75, 34] width 106 height 10
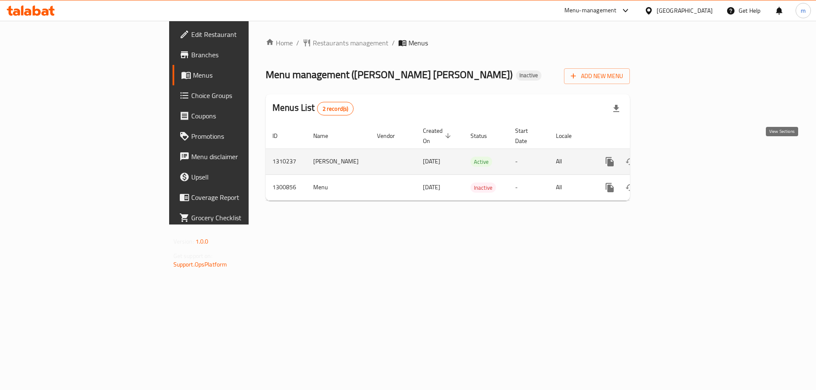
click at [676, 157] on icon "enhanced table" at bounding box center [671, 162] width 10 height 10
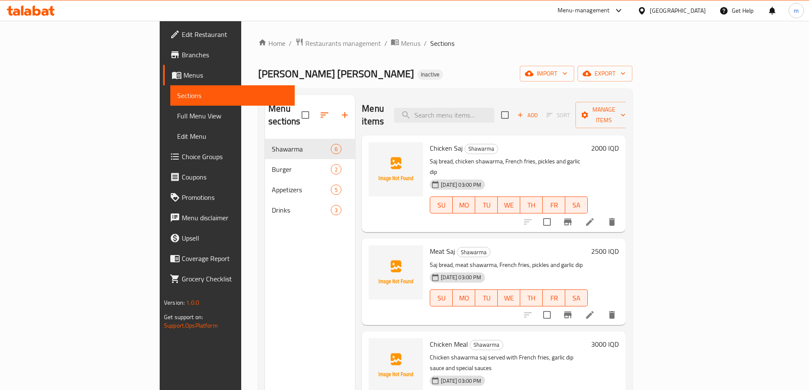
click at [24, 12] on icon at bounding box center [31, 11] width 48 height 10
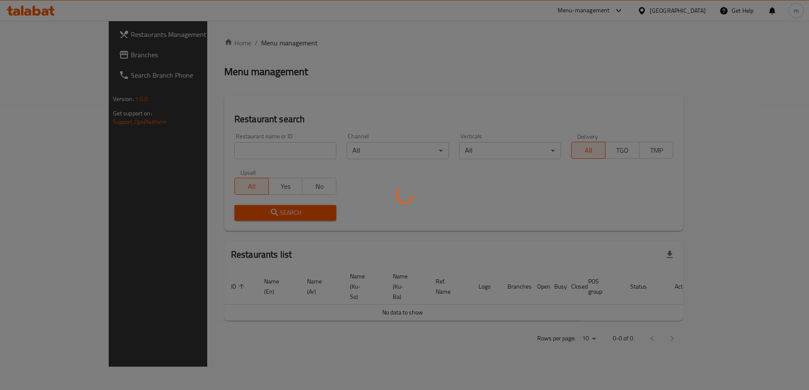
click at [234, 155] on div at bounding box center [404, 195] width 809 height 390
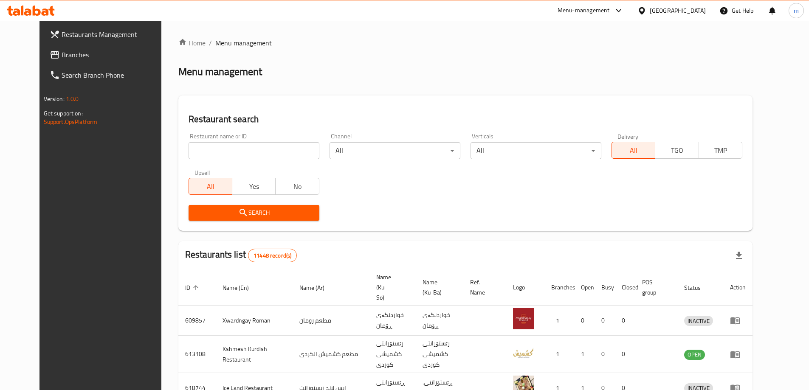
click at [231, 150] on input "search" at bounding box center [254, 150] width 131 height 17
paste input "775206"
type input "775206"
click at [61, 63] on link "Branches" at bounding box center [109, 55] width 132 height 20
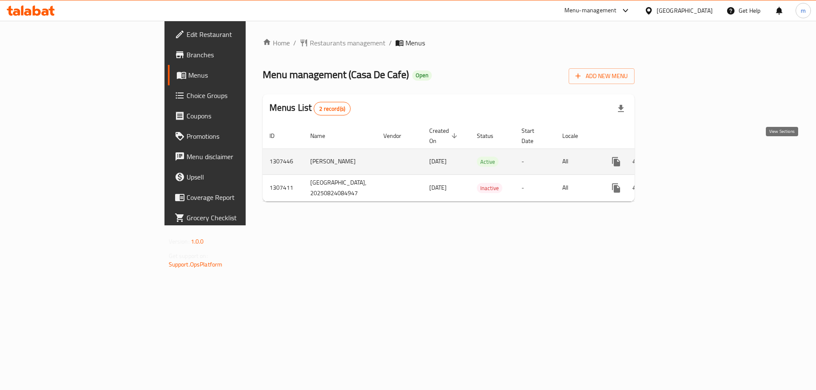
click at [682, 157] on icon "enhanced table" at bounding box center [677, 162] width 10 height 10
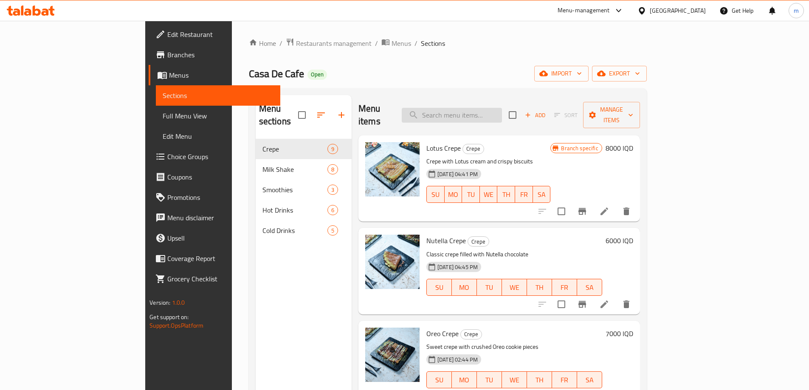
click at [486, 112] on input "search" at bounding box center [452, 115] width 100 height 15
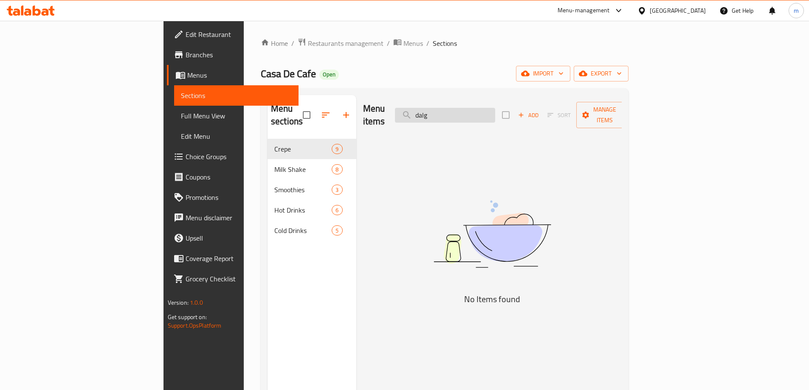
type input "dalgi"
type input "iced coffe"
click at [495, 108] on input "iced coffe" at bounding box center [445, 115] width 100 height 15
drag, startPoint x: 496, startPoint y: 106, endPoint x: 370, endPoint y: 117, distance: 126.2
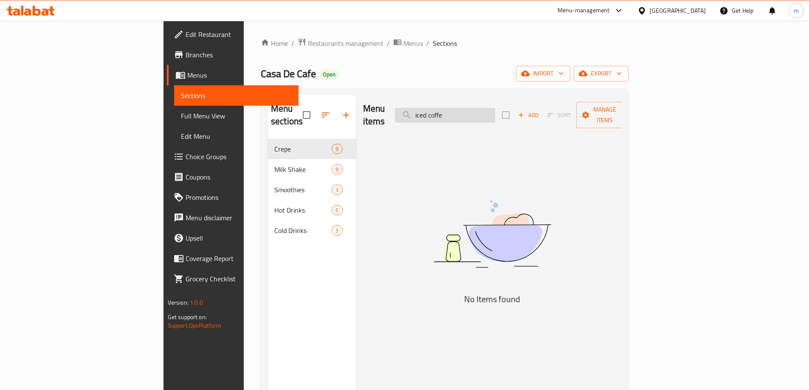
click at [495, 108] on input "iced coffe" at bounding box center [445, 115] width 100 height 15
click at [181, 113] on span "Full Menu View" at bounding box center [236, 116] width 111 height 10
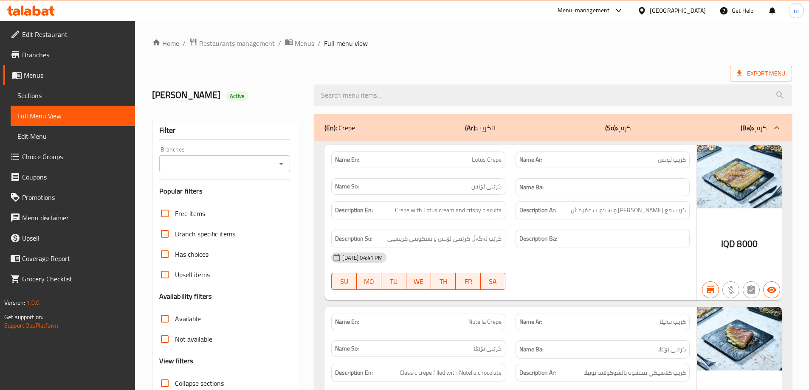
click at [279, 166] on icon "Open" at bounding box center [281, 164] width 10 height 10
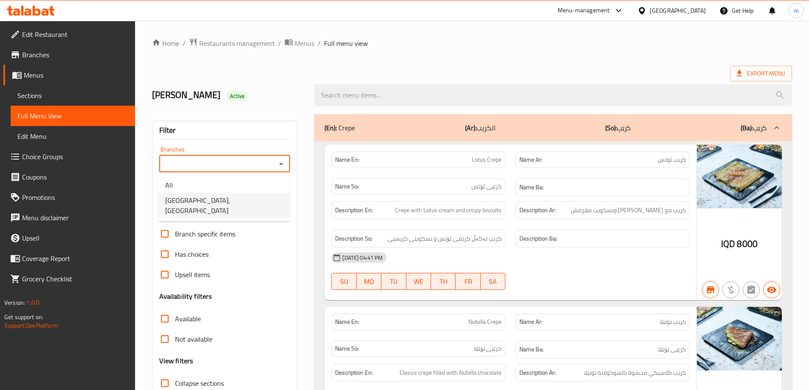
click at [225, 202] on span "Casa De Cafe, Vital City" at bounding box center [224, 205] width 118 height 20
type input "Casa De Cafe, Vital City"
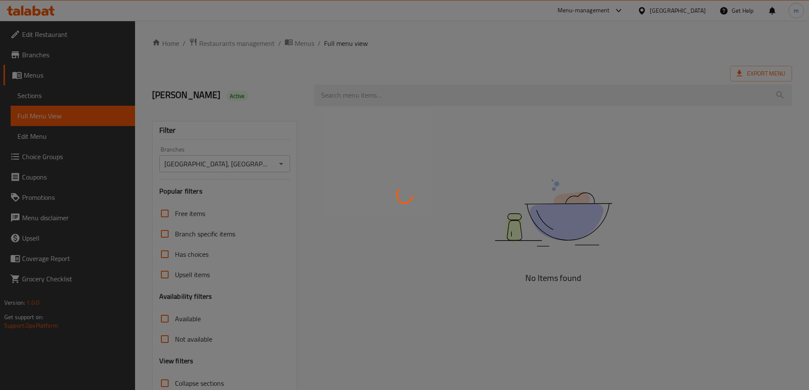
click at [486, 95] on div at bounding box center [404, 195] width 809 height 390
click at [456, 95] on div at bounding box center [404, 195] width 809 height 390
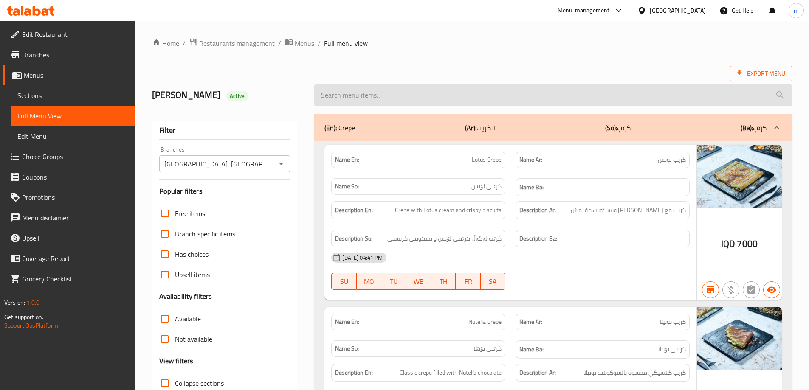
click at [351, 88] on input "search" at bounding box center [553, 96] width 478 height 22
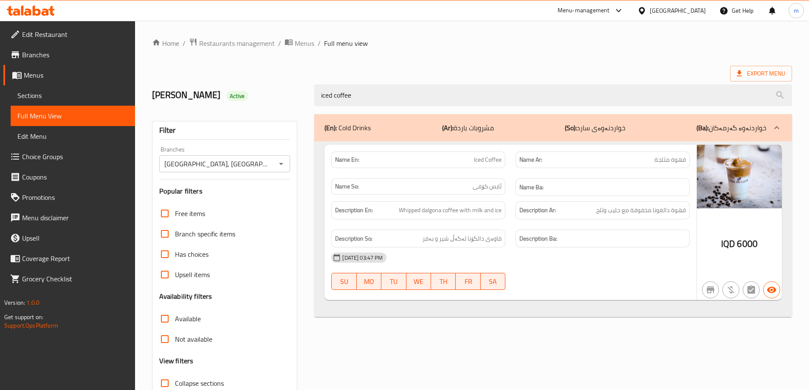
type input "iced coffee"
click at [450, 59] on div "Home / Restaurants management / Menus / Full menu view Export Menu Mohammed Alz…" at bounding box center [472, 236] width 640 height 397
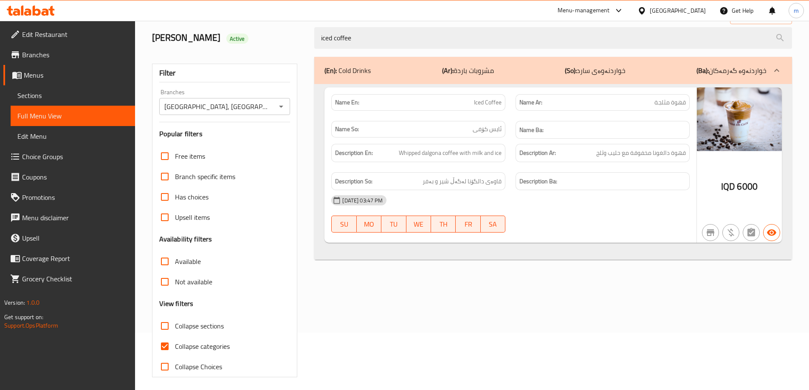
scroll to position [62, 0]
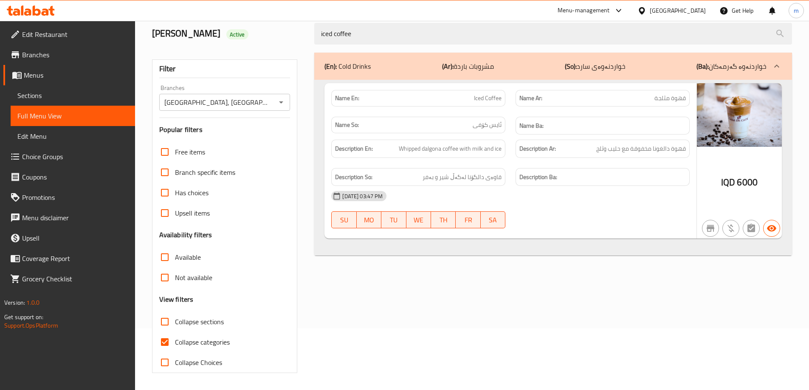
click at [167, 341] on input "Collapse categories" at bounding box center [165, 342] width 20 height 20
checkbox input "false"
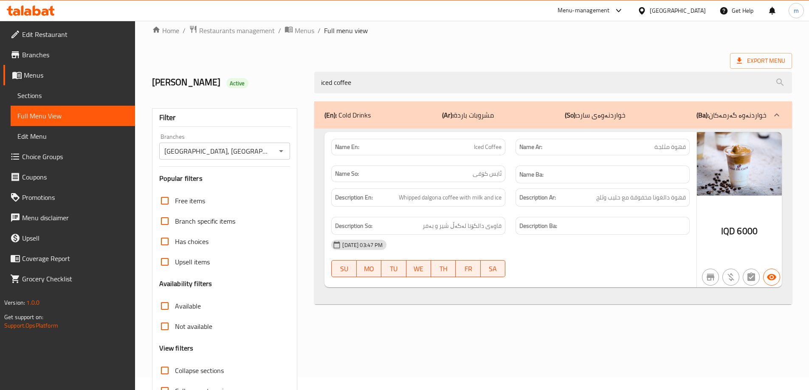
scroll to position [0, 0]
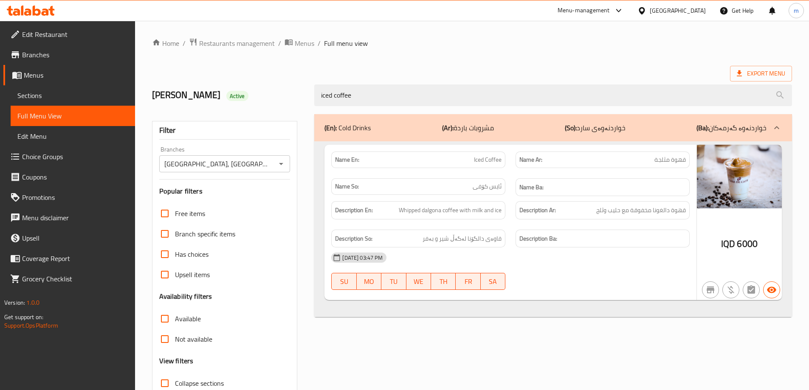
click at [477, 163] on span "Iced Coffee" at bounding box center [488, 159] width 28 height 9
copy span "Iced Coffee"
click at [42, 99] on span "Sections" at bounding box center [72, 95] width 111 height 10
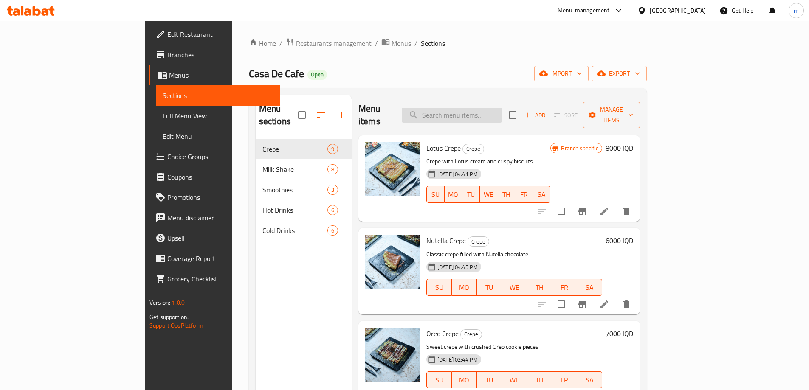
click at [485, 108] on input "search" at bounding box center [452, 115] width 100 height 15
paste input "Iced Coffee"
type input "Iced Coffee"
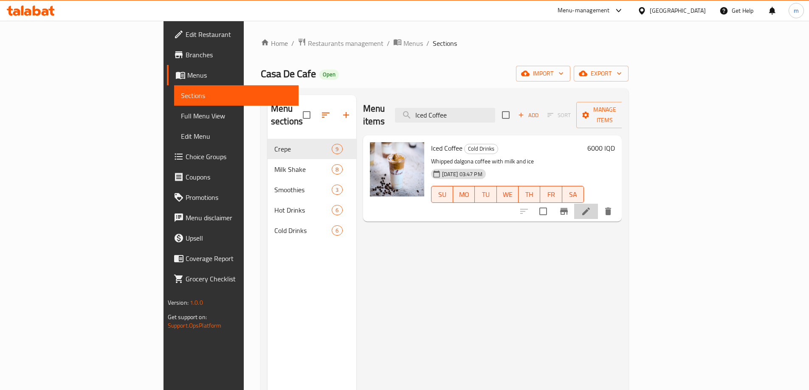
click at [598, 204] on li at bounding box center [586, 211] width 24 height 15
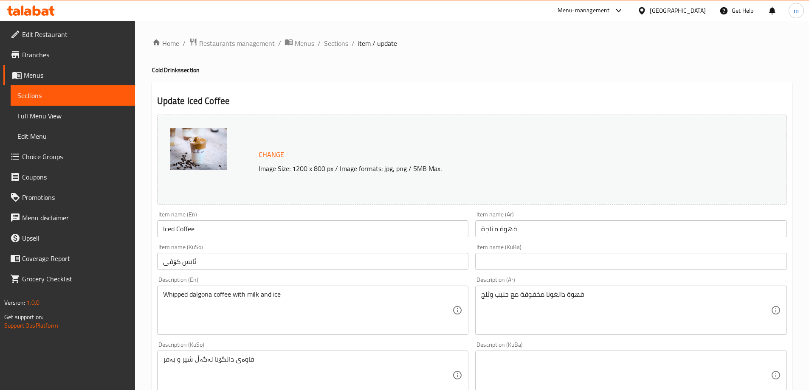
click at [176, 226] on input "Iced Coffee" at bounding box center [313, 229] width 312 height 17
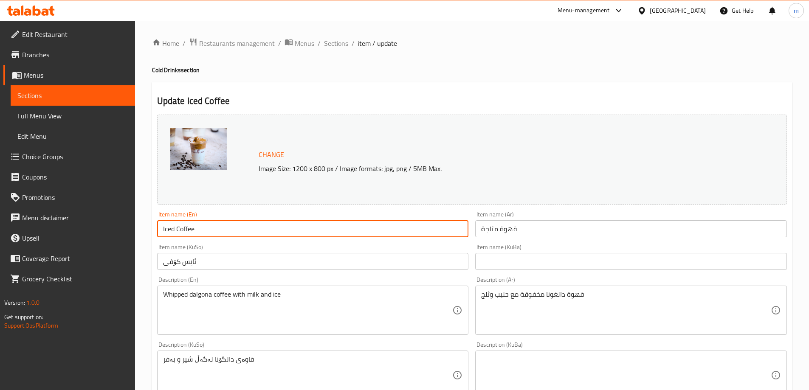
click at [176, 226] on input "Iced Coffee" at bounding box center [313, 229] width 312 height 17
click at [357, 260] on input "ئایس کۆفی" at bounding box center [313, 261] width 312 height 17
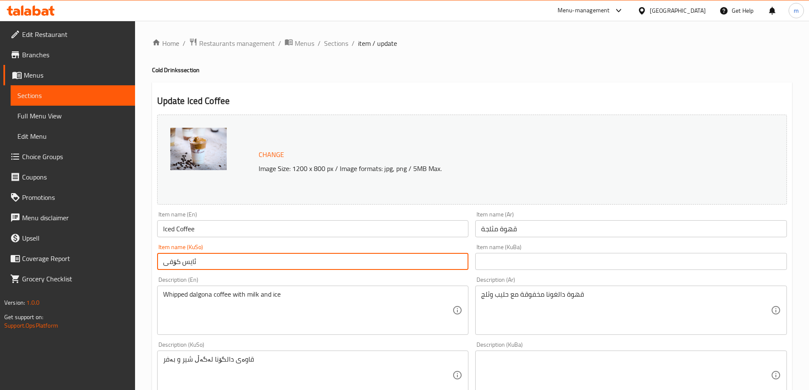
click at [357, 260] on input "ئایس کۆفی" at bounding box center [313, 261] width 312 height 17
paste input "قاوەی سارد"
type input "قاوەی سارد"
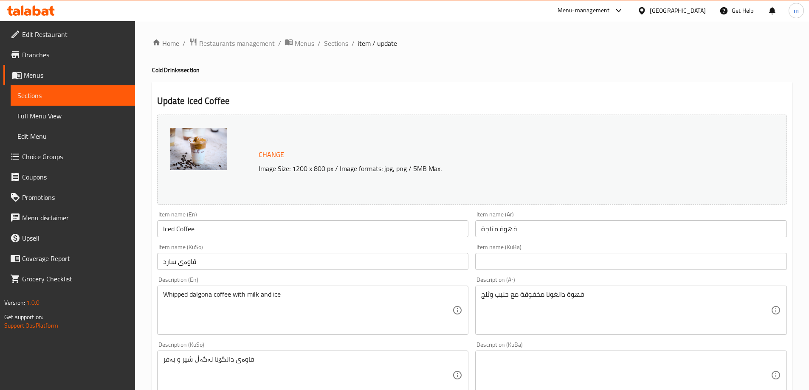
click at [361, 247] on div "Item name (KuSo) قاوەی سارد Item name (KuSo)" at bounding box center [313, 257] width 312 height 26
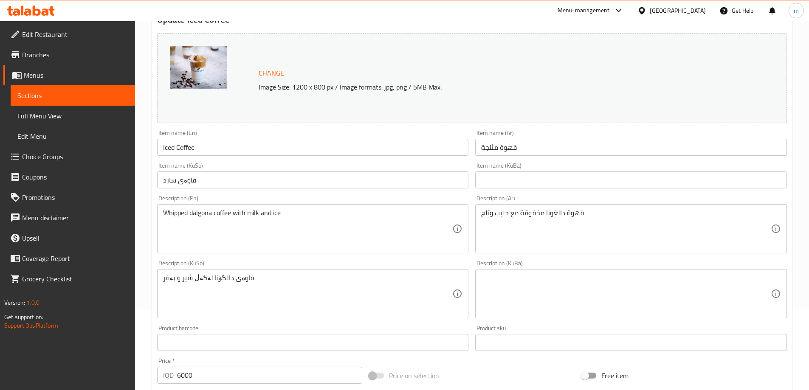
scroll to position [85, 0]
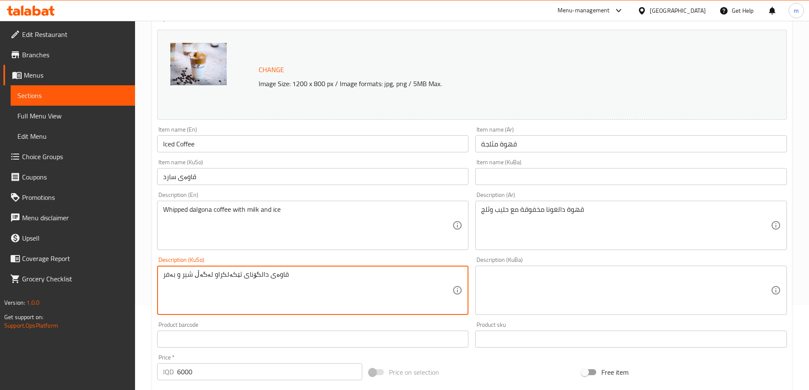
click at [170, 276] on textarea "قاوەی دالگۆنای تێکەلکراو لەگەڵ شیر و بەفر" at bounding box center [308, 291] width 290 height 40
type textarea "قاوەی دالگۆنای تێکەلکراو لەگەڵ شیر و سەهۆڵ"
click at [505, 291] on textarea at bounding box center [626, 291] width 290 height 40
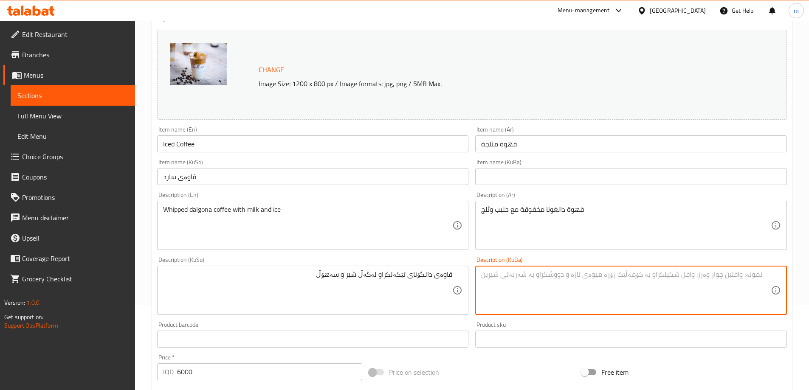
paste textarea "قاوەی دالگۆنای تێکەلکراو لەگەڵ شیر و سەهۆڵ"
type textarea "قاوەی دالگۆنای تێکەلکراو لەگەڵ شیر و سەهۆڵ"
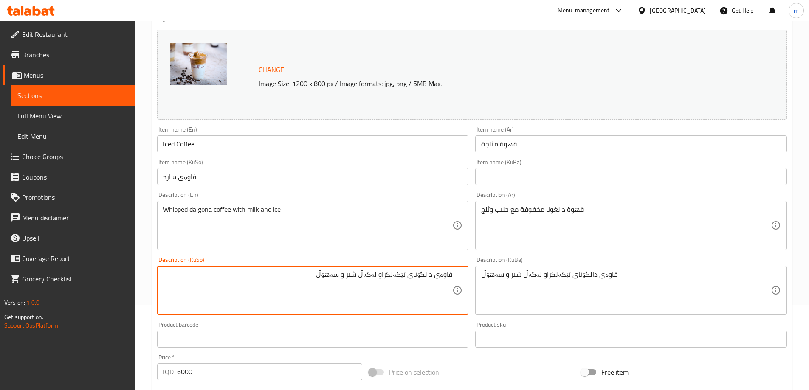
click at [397, 274] on textarea "قاوەی دالگۆنای تێکەلکراو لەگەڵ شیر و سەهۆڵ" at bounding box center [308, 291] width 290 height 40
click at [395, 274] on textarea "قاوەی دالگۆنای تێکەلکراو لەگەڵ شیر و سەهۆڵ" at bounding box center [308, 291] width 290 height 40
type textarea "قاوەی دالگۆنای تێکەڵکراو لەگەڵ شیر و سەهۆڵ"
click at [314, 257] on div "Description (KuSo) قاوەی دالگۆنای تێکەڵکراو لەگەڵ شیر و سەهۆڵ Description (KuSo)" at bounding box center [313, 286] width 312 height 58
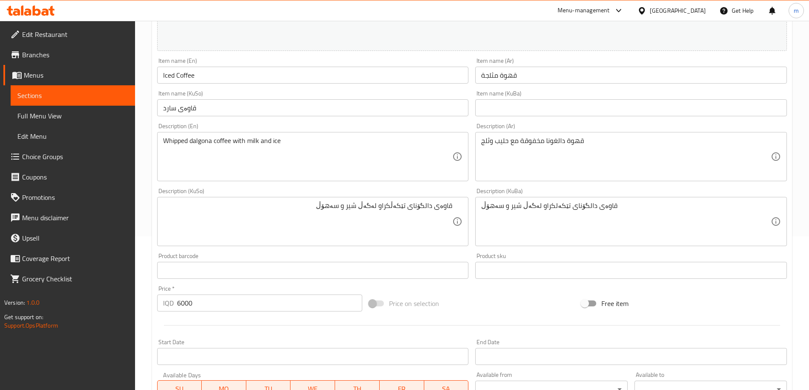
scroll to position [170, 0]
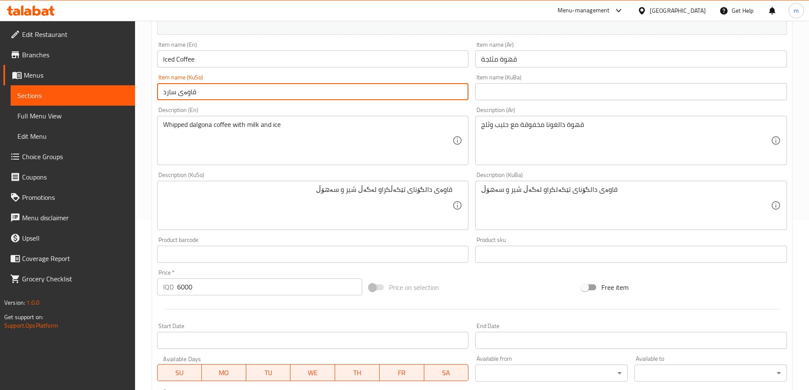
click at [221, 92] on input "قاوەی سارد" at bounding box center [313, 91] width 312 height 17
click at [541, 90] on input "text" at bounding box center [631, 91] width 312 height 17
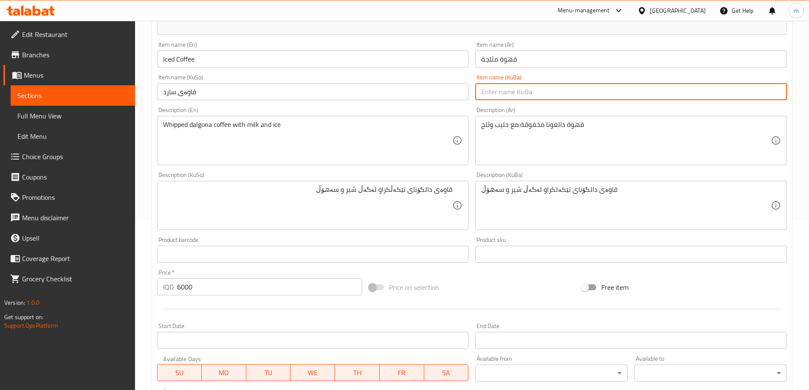
paste input "قاوەی سارد"
type input "قاوەی سارد"
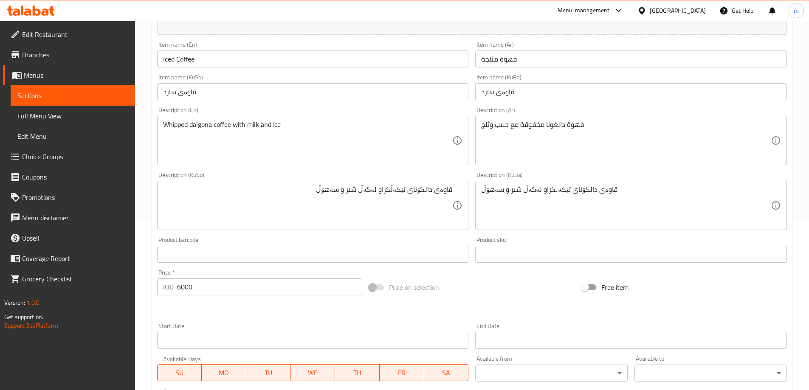
click at [424, 108] on div "Description (En) Whipped dalgona coffee with milk and ice Description (En)" at bounding box center [313, 136] width 312 height 58
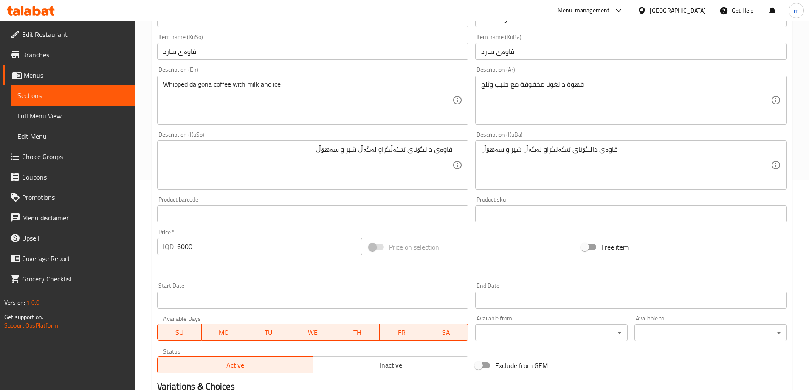
scroll to position [320, 0]
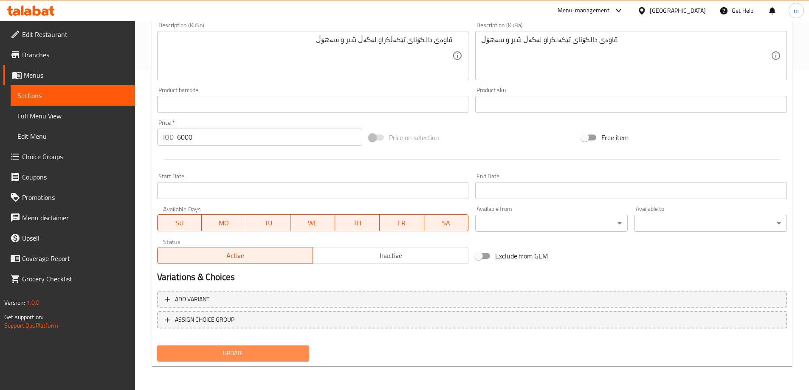
click at [203, 346] on button "Update" at bounding box center [233, 354] width 153 height 16
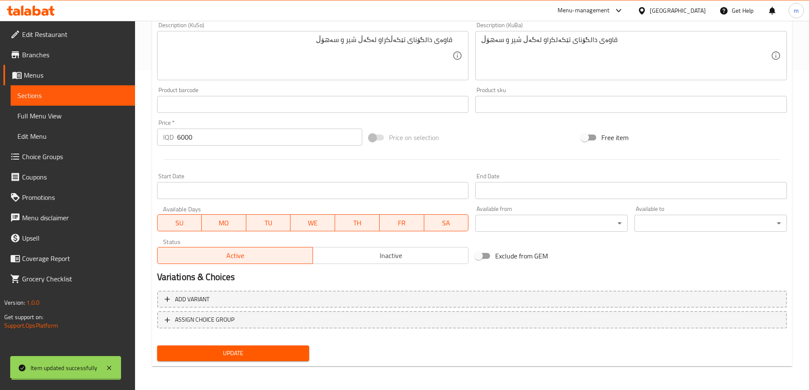
click at [40, 115] on span "Full Menu View" at bounding box center [72, 116] width 111 height 10
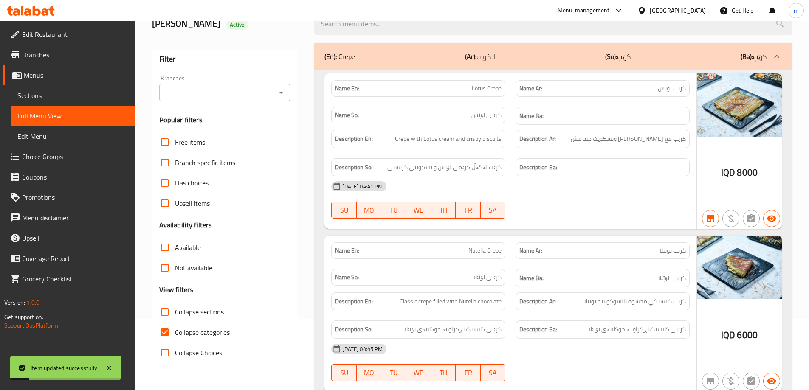
scroll to position [37, 0]
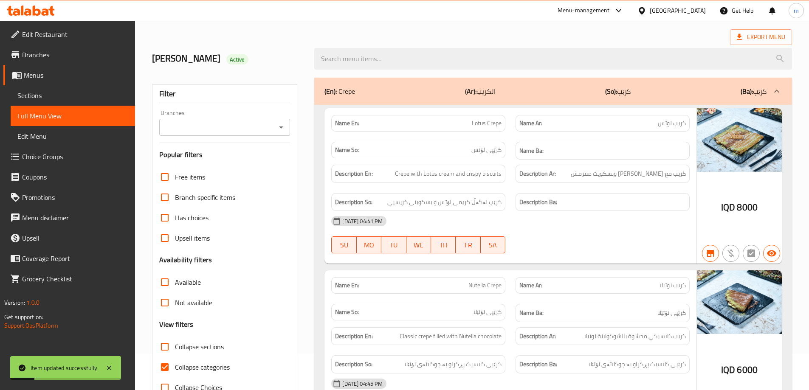
drag, startPoint x: 160, startPoint y: 363, endPoint x: 173, endPoint y: 356, distance: 15.0
click at [160, 363] on input "Collapse categories" at bounding box center [165, 367] width 20 height 20
checkbox input "false"
click at [279, 126] on icon "Open" at bounding box center [281, 127] width 10 height 10
drag, startPoint x: 280, startPoint y: 132, endPoint x: 284, endPoint y: 127, distance: 6.6
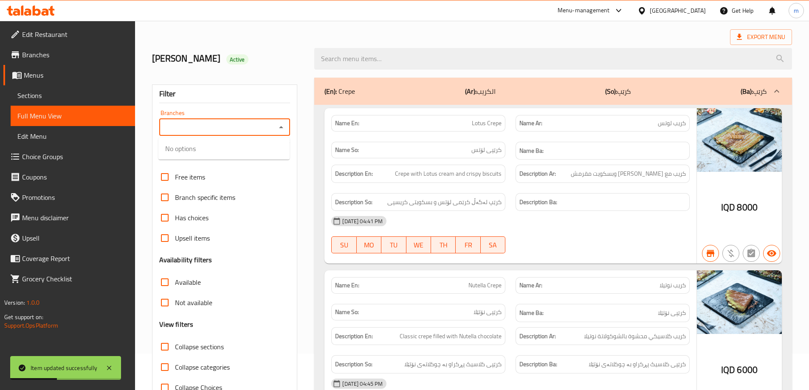
click at [280, 131] on icon "Close" at bounding box center [281, 127] width 10 height 10
click at [286, 123] on icon "Open" at bounding box center [281, 127] width 10 height 10
click at [327, 103] on div "(En): Crepe (Ar): الكريب (So): کرێپ (Ba): کرێپ" at bounding box center [553, 91] width 478 height 27
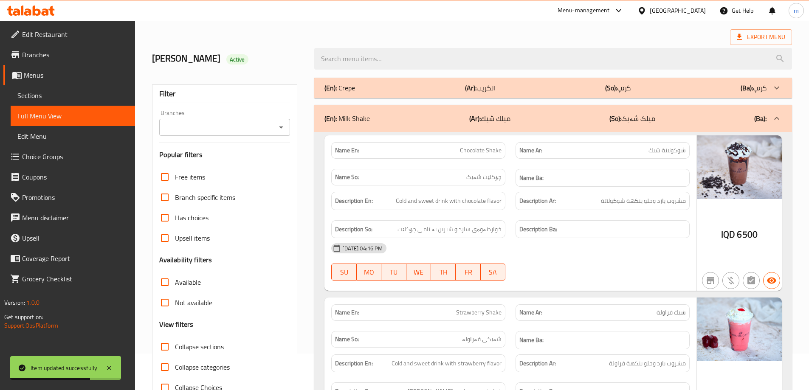
click at [281, 130] on icon "Open" at bounding box center [281, 127] width 10 height 10
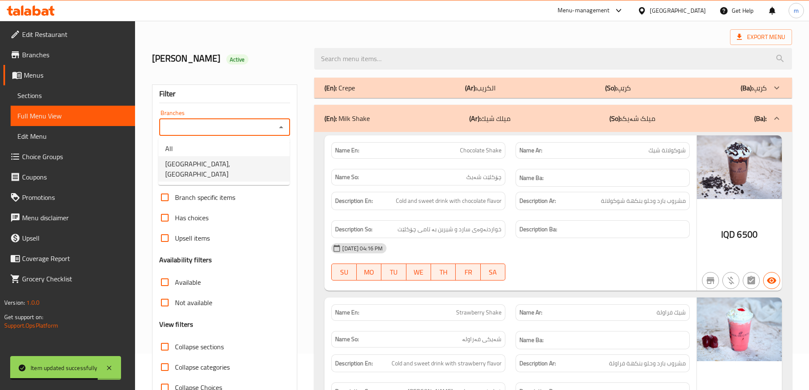
click at [205, 170] on span "Casa De Cafe, Vital City" at bounding box center [224, 169] width 118 height 20
type input "Casa De Cafe, Vital City"
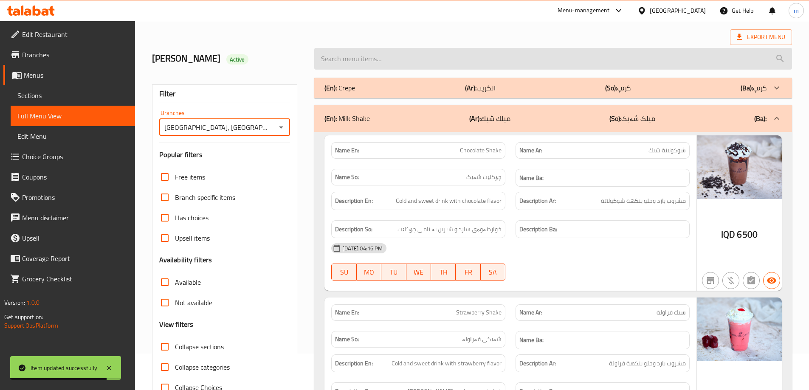
click at [425, 57] on input "search" at bounding box center [553, 59] width 478 height 22
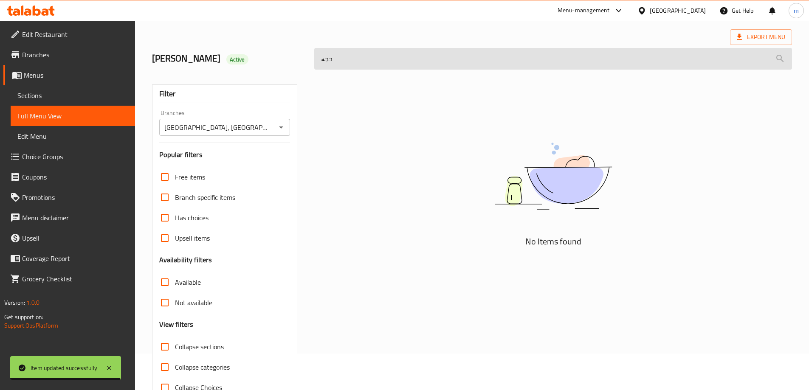
type input "حجەد"
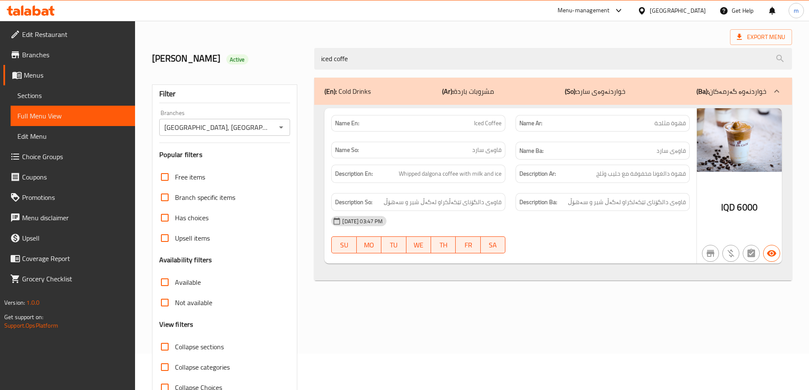
type input "iced coffe"
click at [436, 29] on div "Export Menu" at bounding box center [472, 37] width 640 height 16
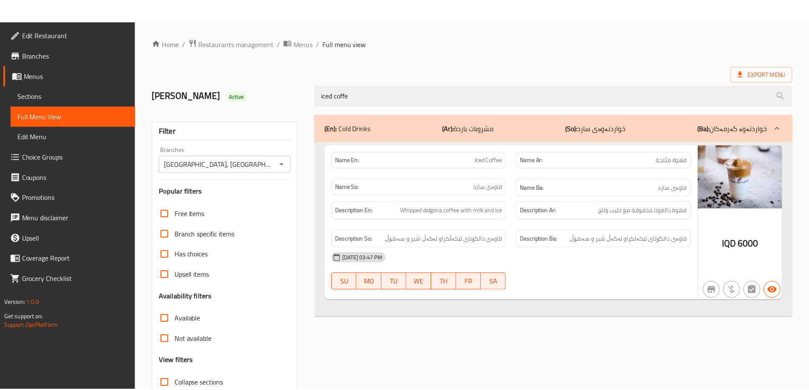
scroll to position [62, 0]
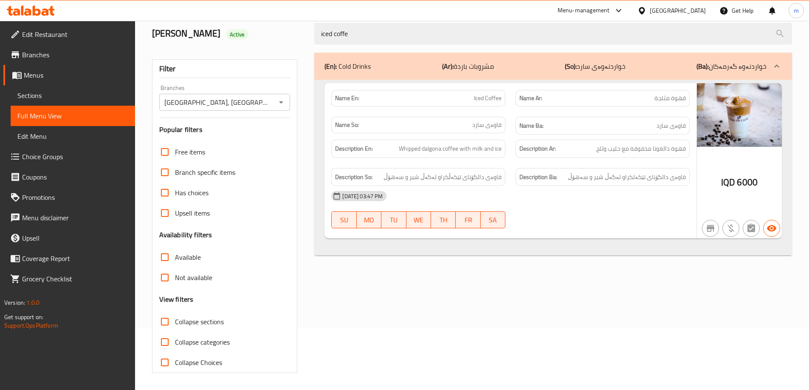
click at [45, 7] on icon at bounding box center [31, 11] width 48 height 10
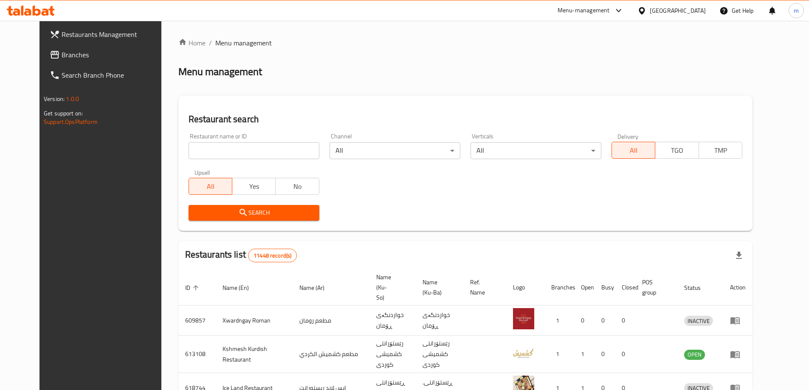
click at [69, 57] on span "Branches" at bounding box center [115, 55] width 106 height 10
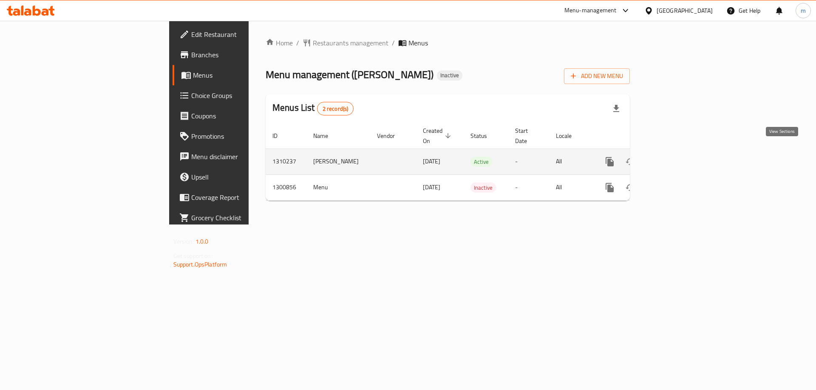
click at [676, 157] on icon "enhanced table" at bounding box center [671, 162] width 10 height 10
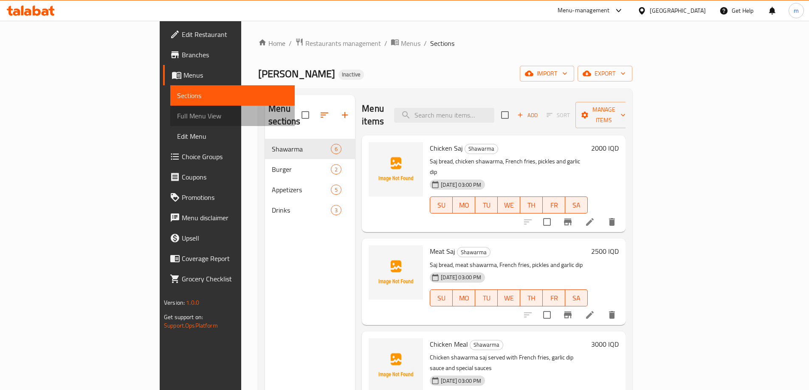
click at [177, 112] on span "Full Menu View" at bounding box center [232, 116] width 111 height 10
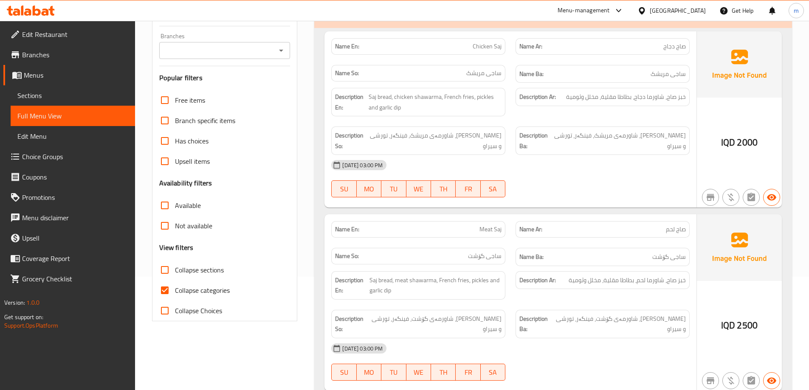
click at [166, 286] on input "Collapse categories" at bounding box center [165, 290] width 20 height 20
checkbox input "false"
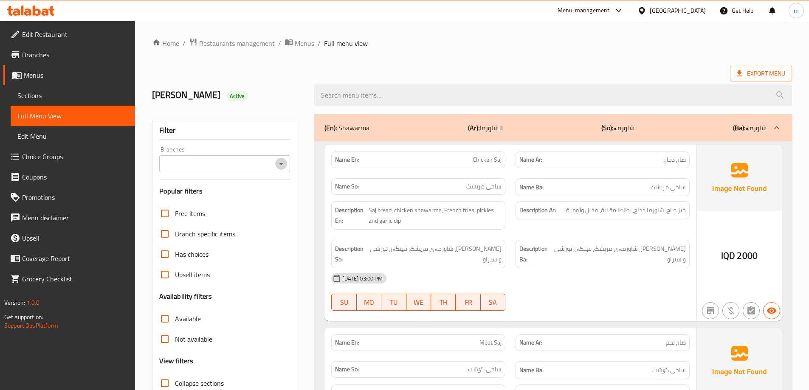
click at [280, 161] on icon "Open" at bounding box center [281, 164] width 10 height 10
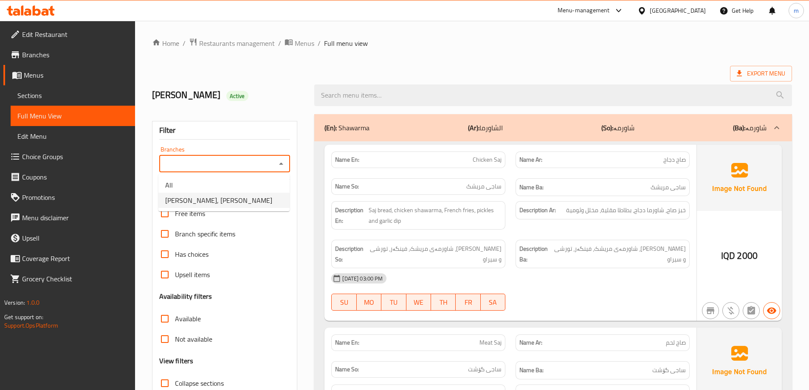
click at [209, 202] on span "[PERSON_NAME], [PERSON_NAME]" at bounding box center [218, 200] width 107 height 10
type input "[PERSON_NAME], [PERSON_NAME]"
click at [586, 44] on ol "Home / Restaurants management / Menus / Full menu view" at bounding box center [472, 43] width 640 height 11
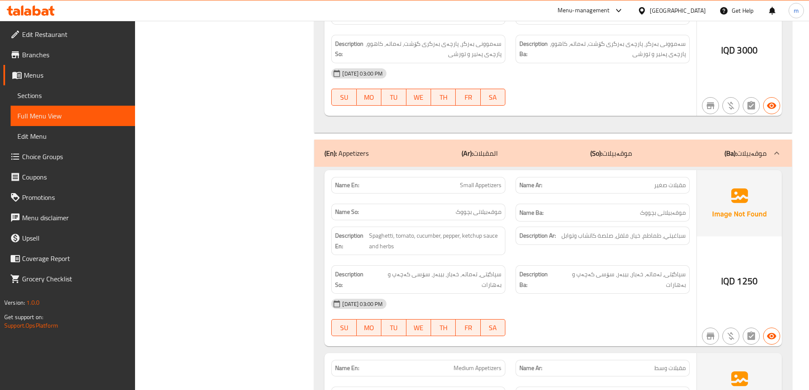
scroll to position [1512, 0]
